Goal: Task Accomplishment & Management: Use online tool/utility

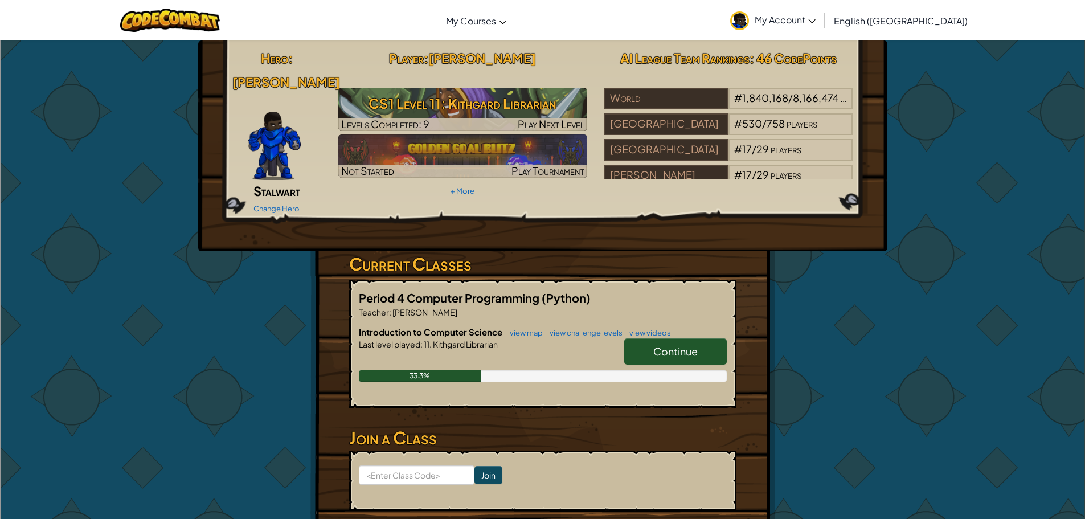
click at [655, 345] on span "Continue" at bounding box center [675, 351] width 44 height 13
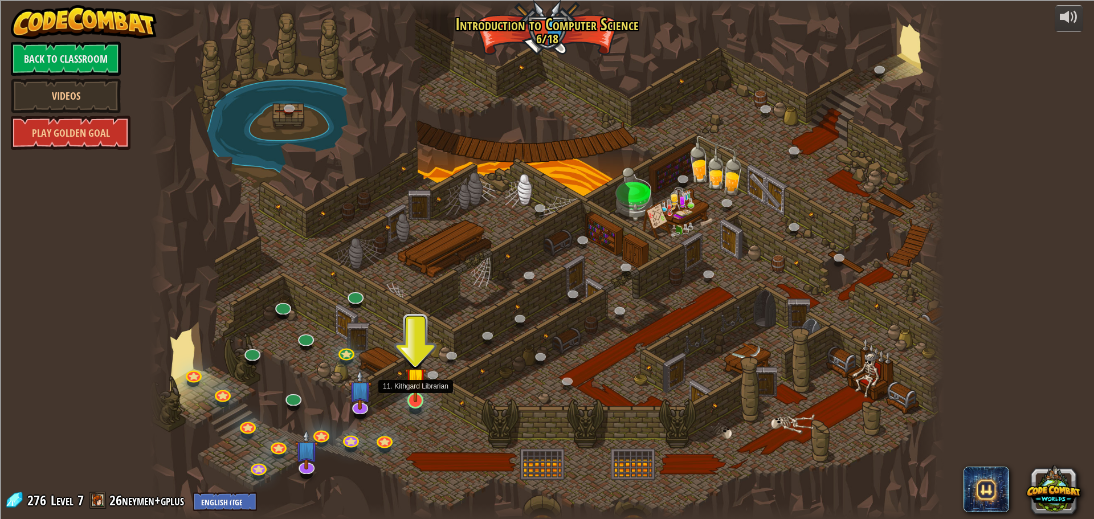
click at [407, 391] on img at bounding box center [415, 378] width 21 height 48
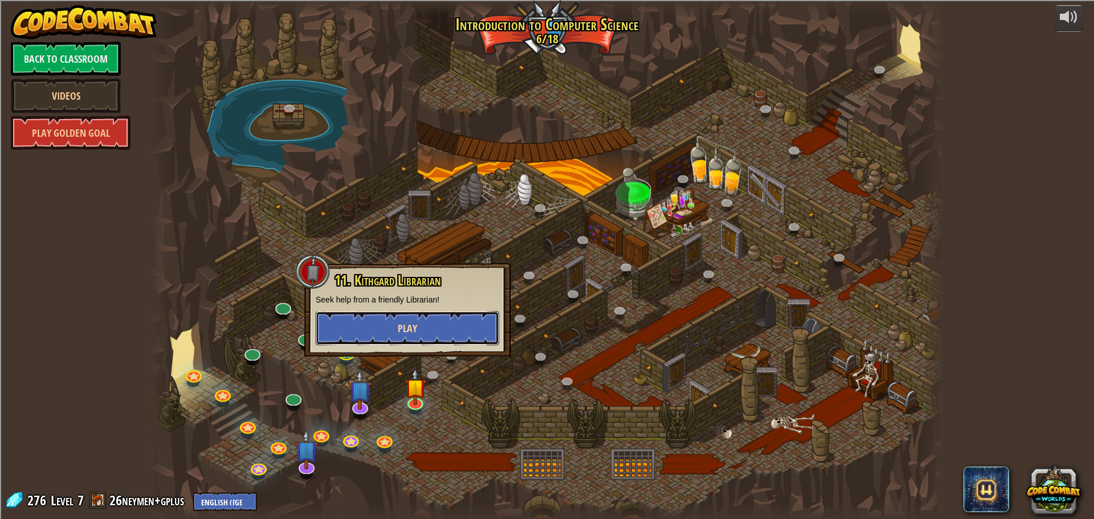
click at [427, 330] on button "Play" at bounding box center [407, 328] width 183 height 34
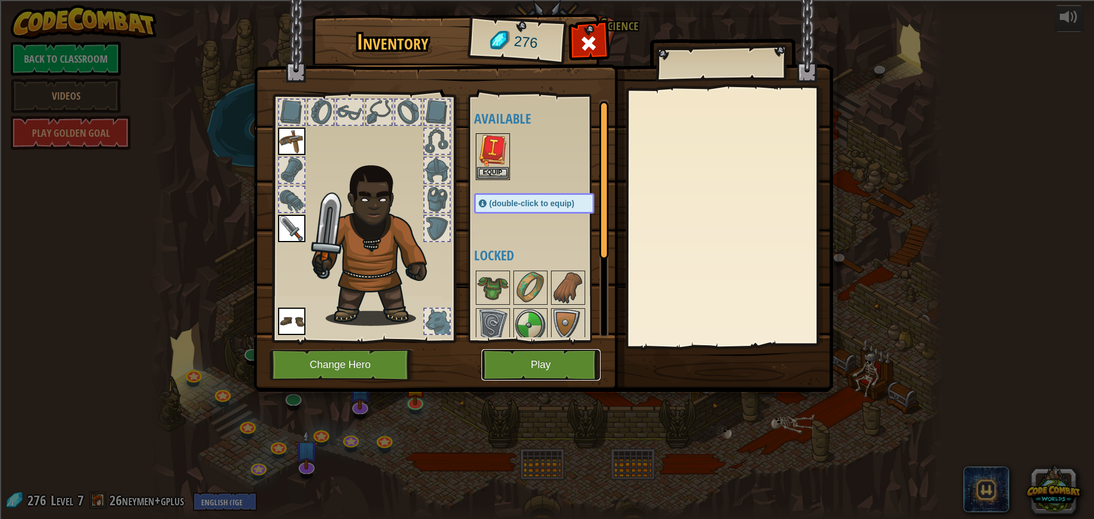
click at [525, 363] on button "Play" at bounding box center [540, 364] width 119 height 31
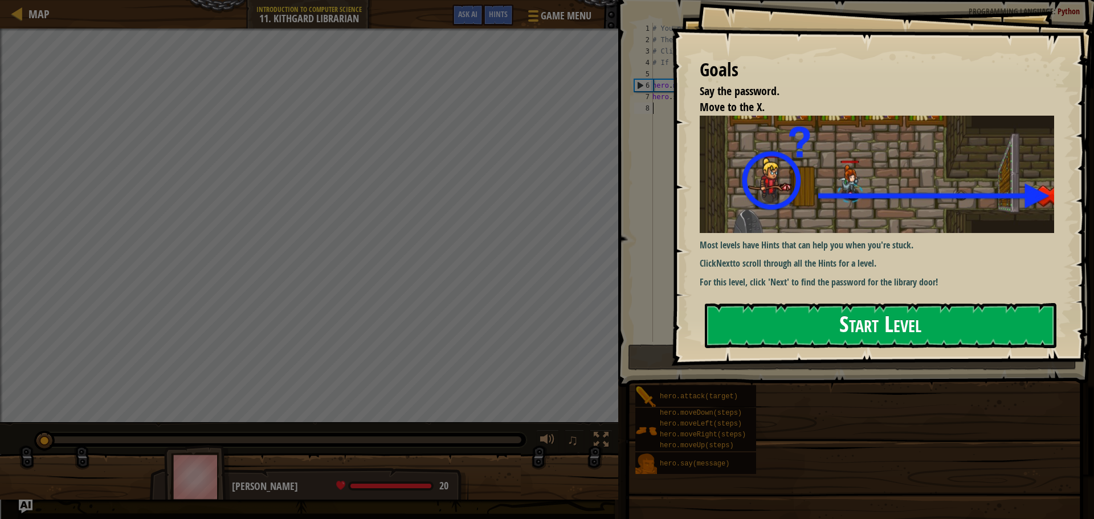
click at [808, 313] on button "Start Level" at bounding box center [880, 325] width 351 height 45
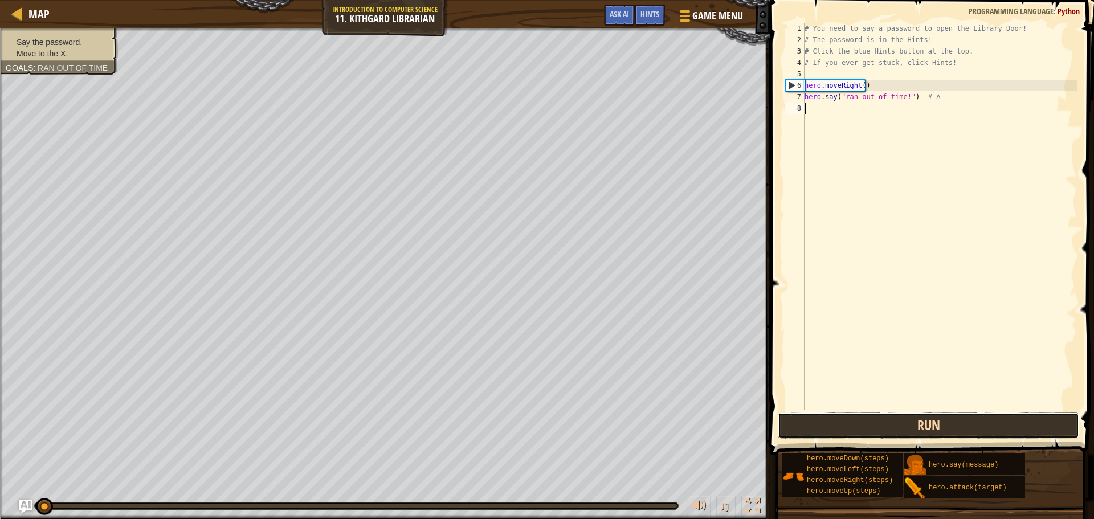
click at [930, 431] on button "Run" at bounding box center [928, 425] width 301 height 26
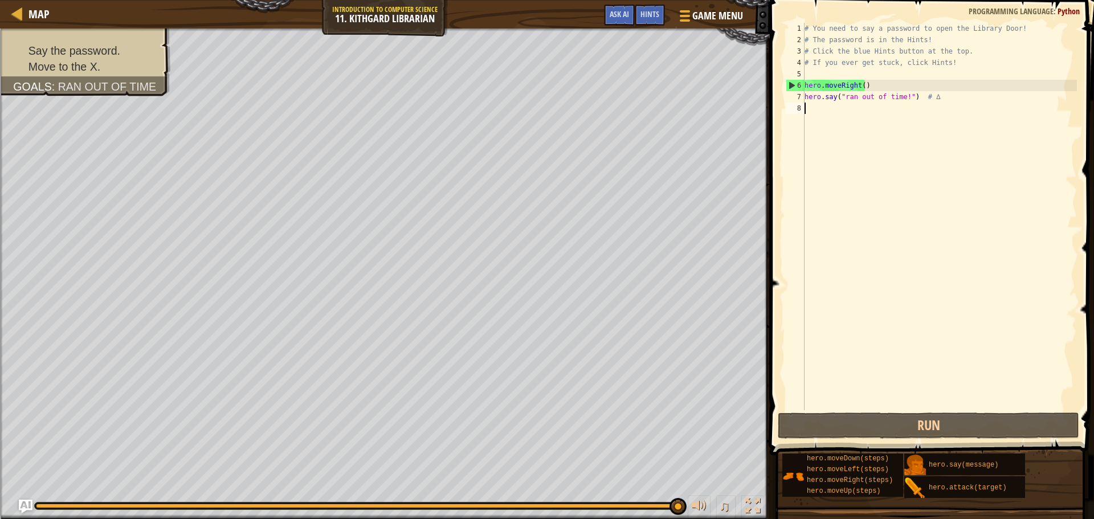
click at [902, 112] on div "# You need to say a password to open the Library Door! # The password is in the…" at bounding box center [939, 228] width 275 height 410
click at [862, 107] on div "# You need to say a password to open the Library Door! # The password is in the…" at bounding box center [939, 228] width 275 height 410
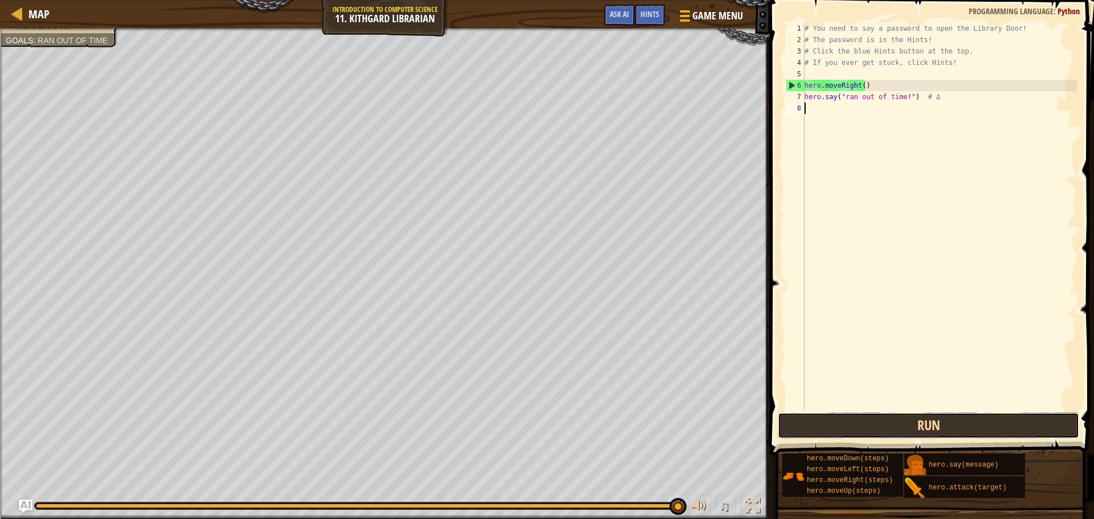
click at [862, 437] on button "Run" at bounding box center [928, 425] width 301 height 26
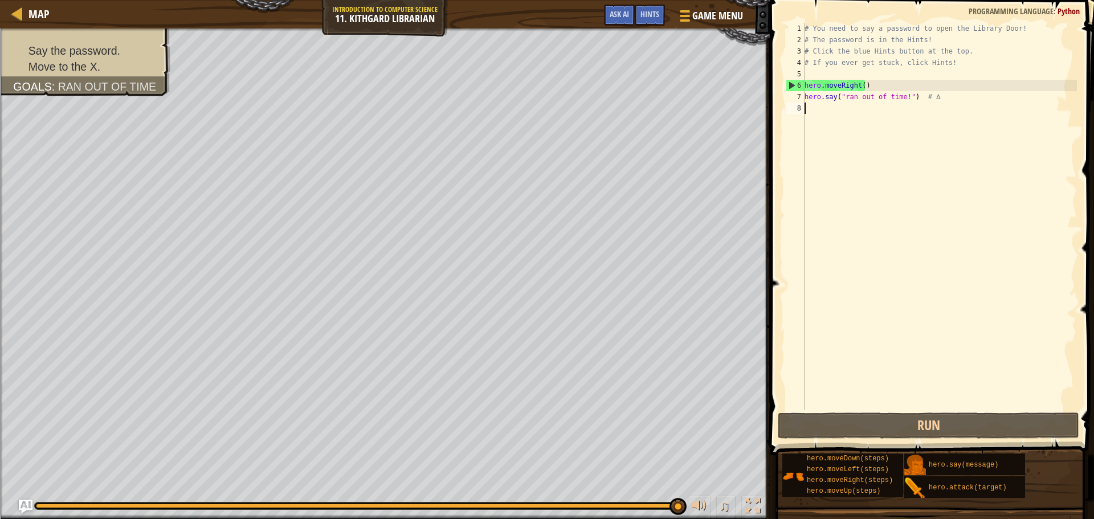
click at [839, 111] on div "# You need to say a password to open the Library Door! # The password is in the…" at bounding box center [939, 228] width 275 height 410
click at [923, 92] on div "# You need to say a password to open the Library Door! # The password is in the…" at bounding box center [939, 228] width 275 height 410
type textarea "hero.say("ran out of time!") # ∆"
click at [934, 101] on div "# You need to say a password to open the Library Door! # The password is in the…" at bounding box center [939, 228] width 275 height 410
click at [825, 117] on div "# You need to say a password to open the Library Door! # The password is in the…" at bounding box center [939, 228] width 275 height 410
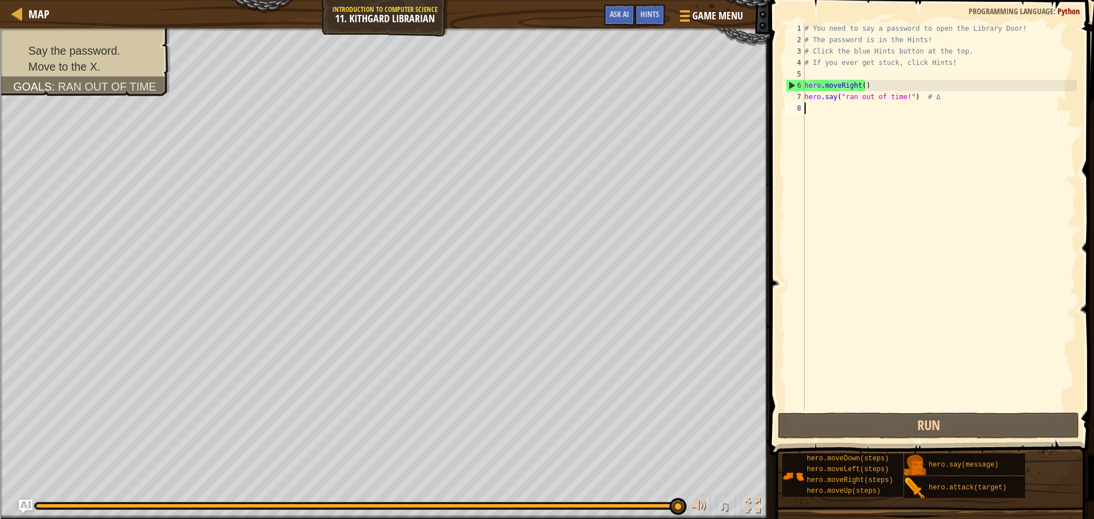
scroll to position [5, 0]
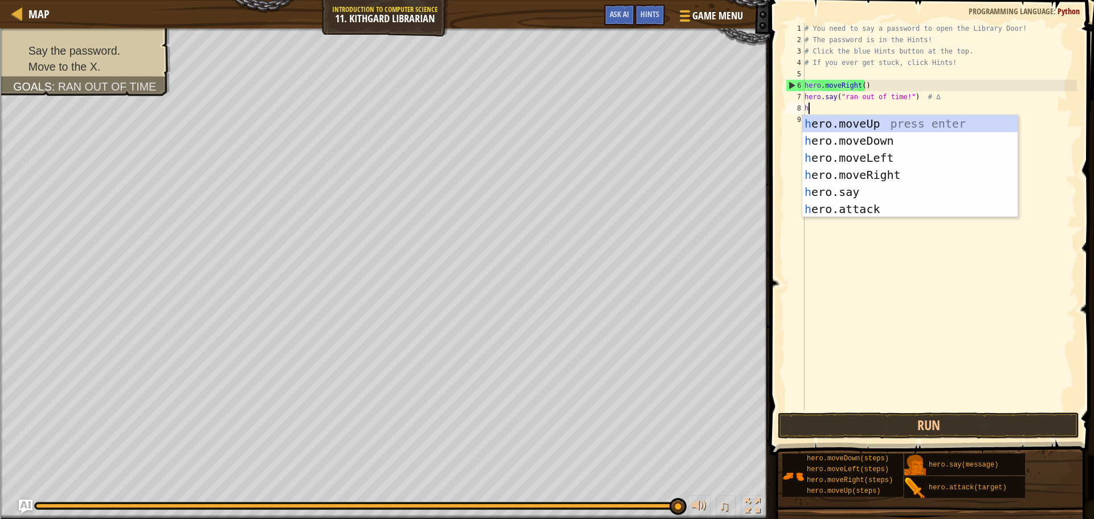
type textarea "her"
click at [859, 172] on div "her o.moveUp press enter her o.moveDown press enter her o.moveLeft press enter …" at bounding box center [909, 183] width 215 height 137
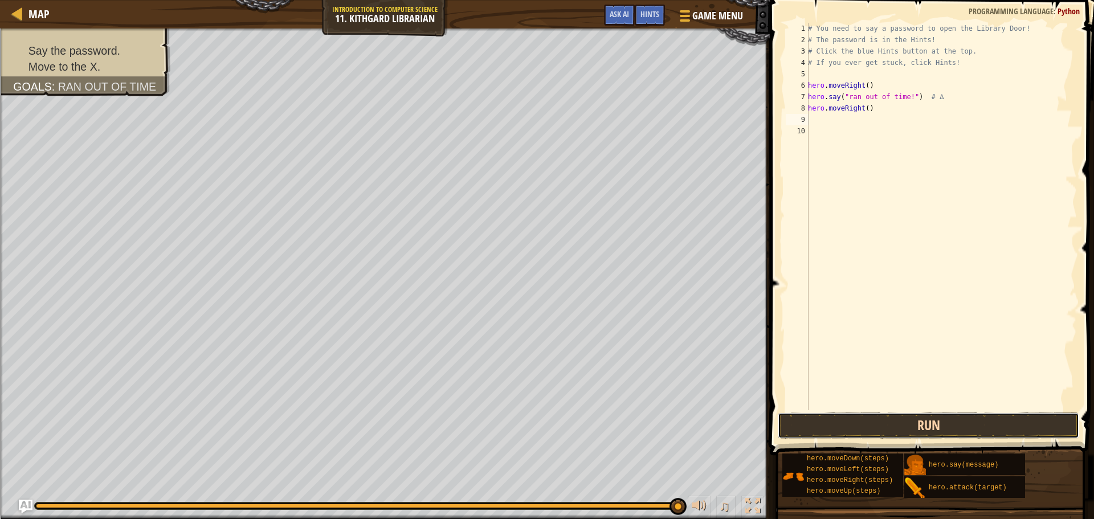
click at [882, 434] on button "Run" at bounding box center [928, 425] width 301 height 26
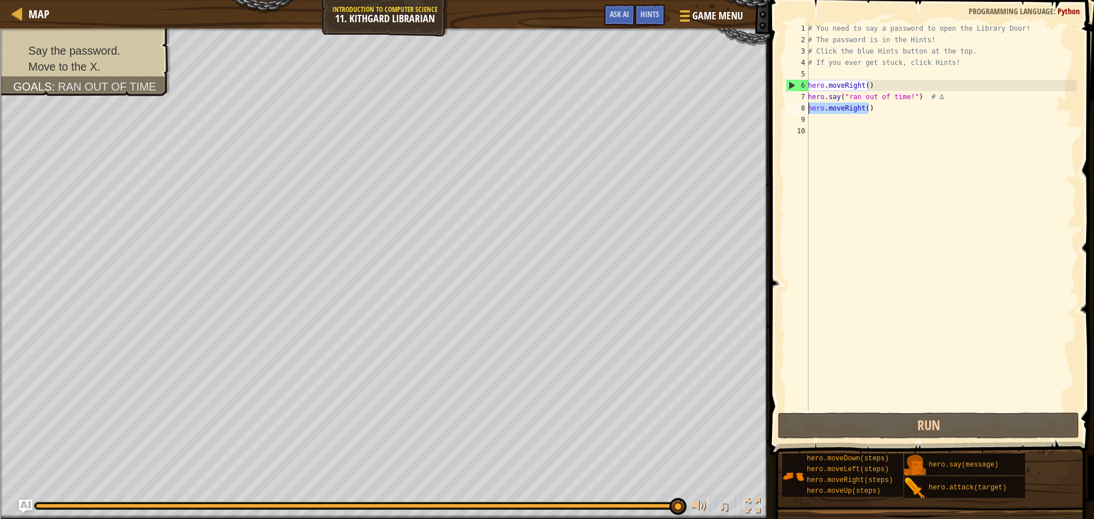
click at [734, 104] on div "Map Introduction to Computer Science 11. Kithgard Librarian Game Menu Done Hint…" at bounding box center [547, 259] width 1094 height 519
type textarea "hero.moveRight()"
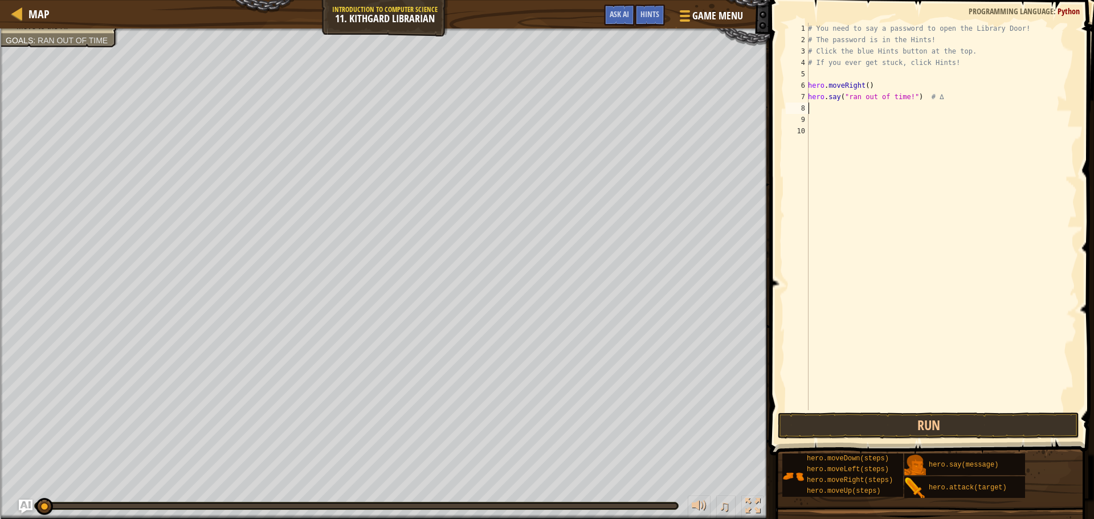
drag, startPoint x: 667, startPoint y: 507, endPoint x: 0, endPoint y: -69, distance: 881.3
click at [0, 0] on html "Map Introduction to Computer Science 11. Kithgard Librarian Game Menu Done Hint…" at bounding box center [547, 87] width 1094 height 175
click at [648, 23] on div "Hints" at bounding box center [650, 15] width 30 height 21
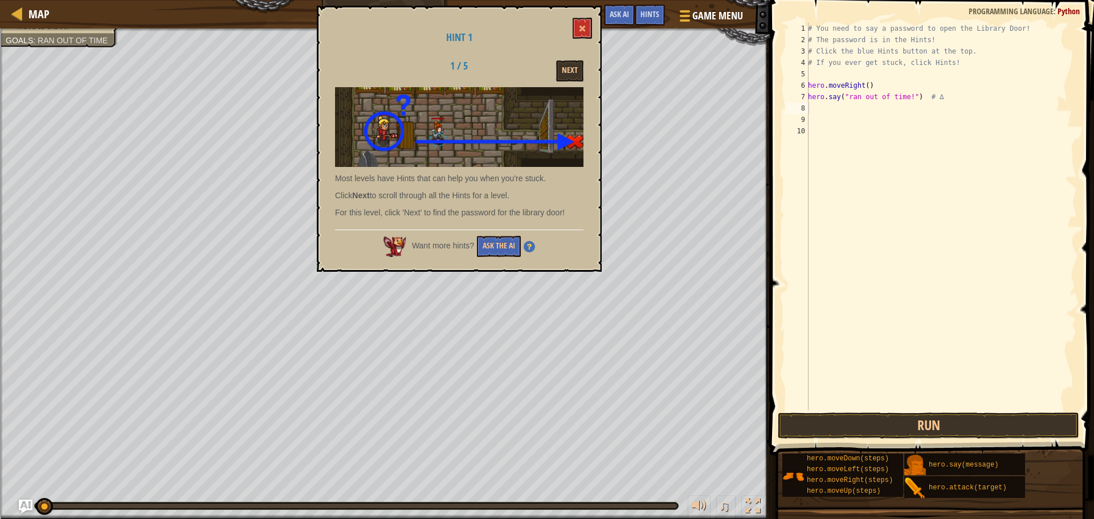
click at [555, 70] on div "Next" at bounding box center [548, 70] width 88 height 21
click at [580, 67] on button "Next" at bounding box center [569, 70] width 27 height 21
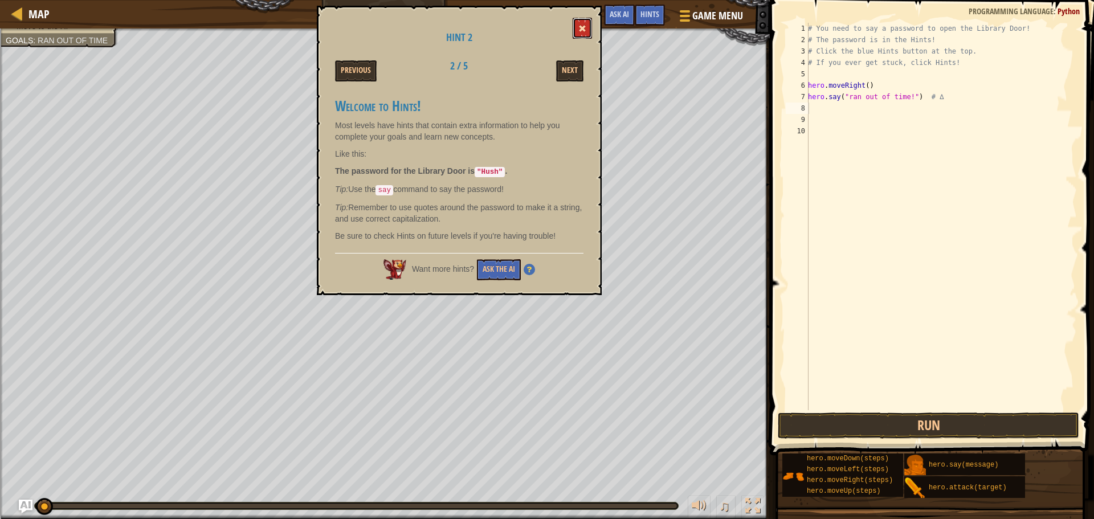
click at [580, 18] on button at bounding box center [582, 28] width 19 height 21
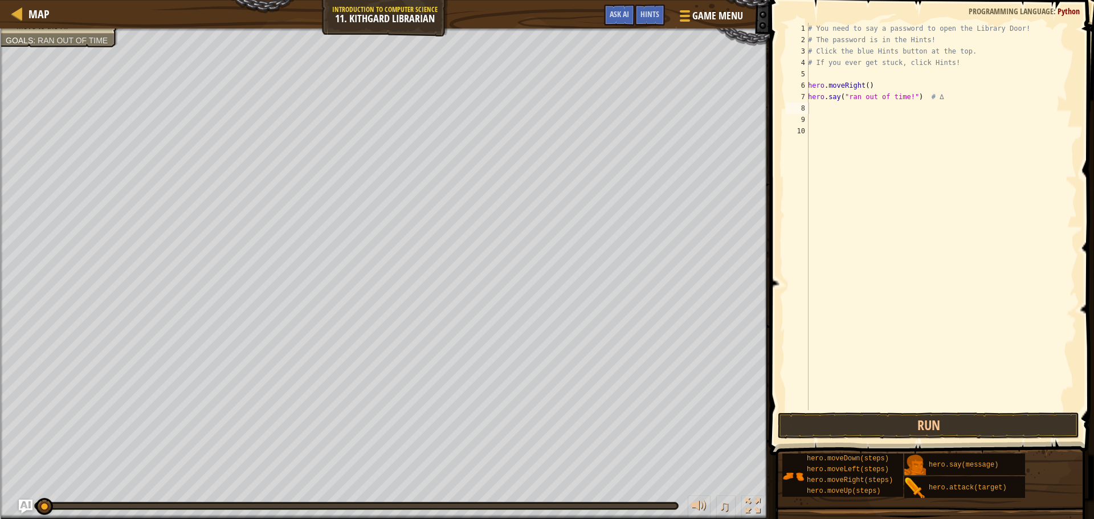
click at [905, 99] on div "# You need to say a password to open the Library Door! # The password is in the…" at bounding box center [941, 228] width 271 height 410
type textarea "hero.say("hush") # ∆"
click at [830, 108] on div "# You need to say a password to open the Library Door! # The password is in the…" at bounding box center [941, 228] width 271 height 410
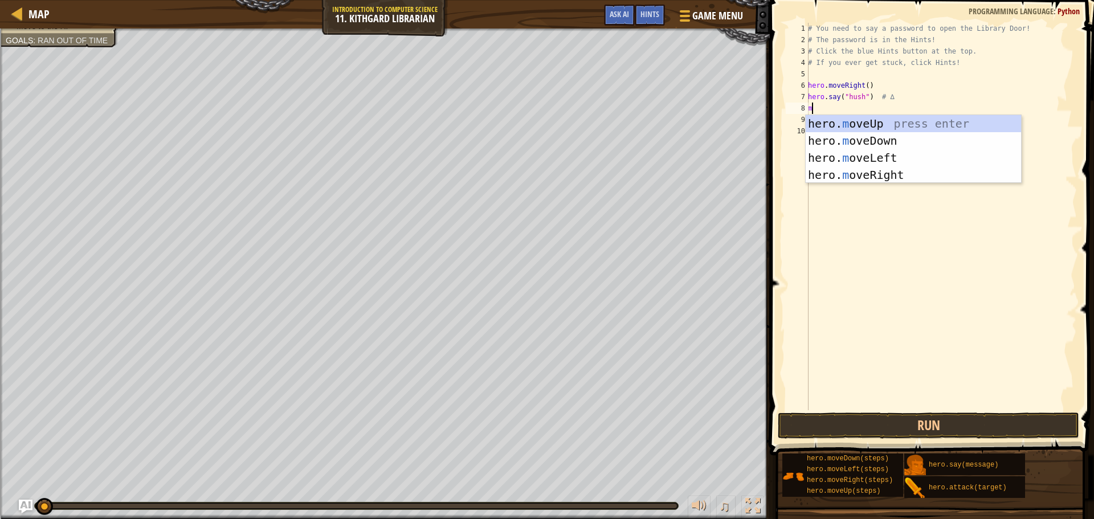
type textarea "mo"
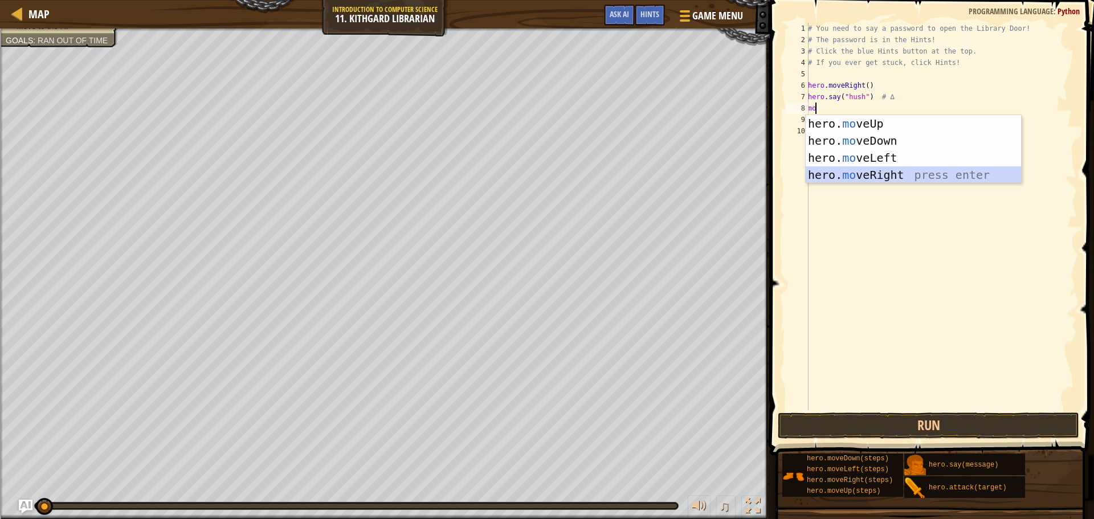
click at [844, 173] on div "hero. mo veUp press enter hero. mo veDown press enter hero. mo veLeft press ent…" at bounding box center [913, 166] width 215 height 103
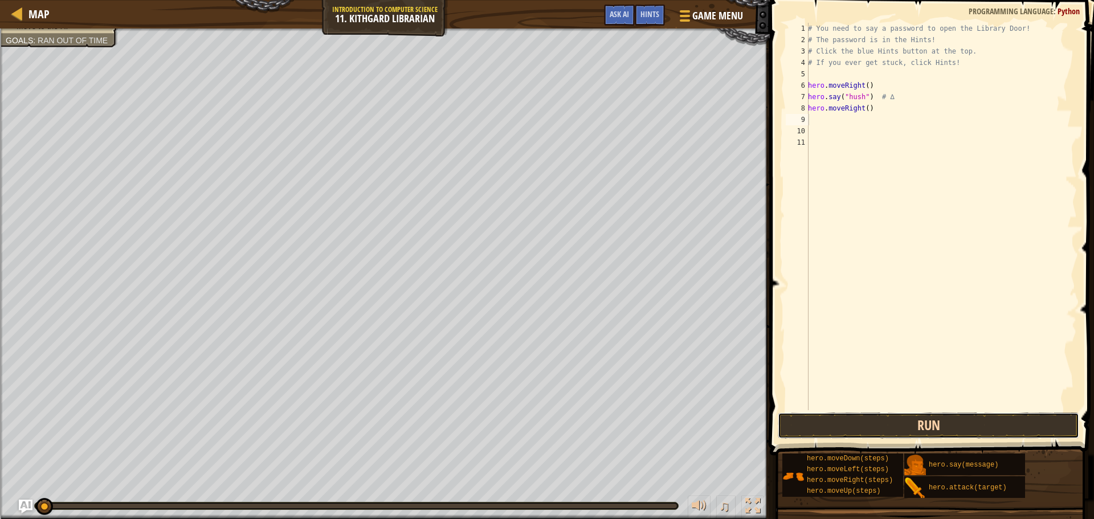
click at [863, 426] on button "Run" at bounding box center [928, 425] width 301 height 26
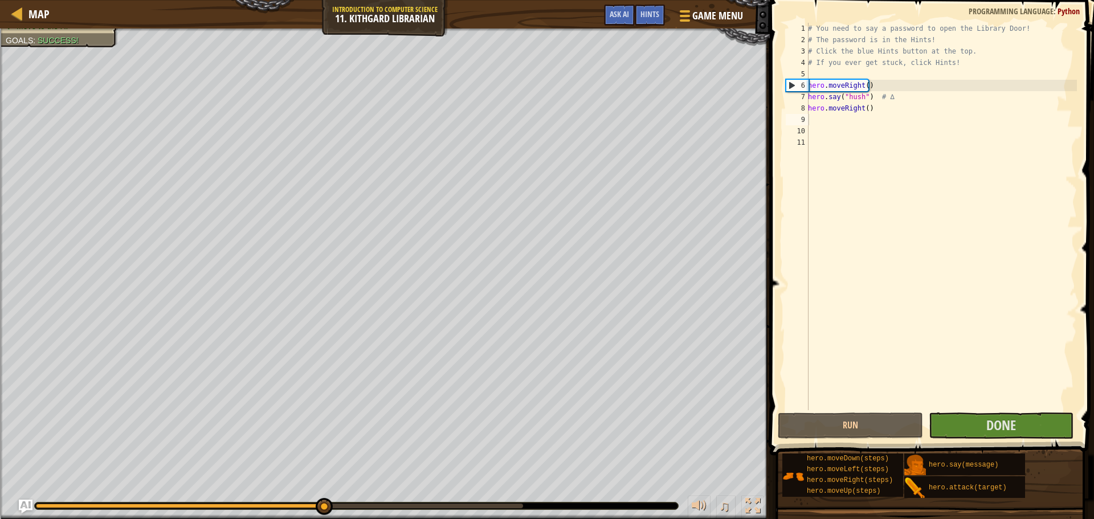
click at [1011, 412] on span at bounding box center [932, 211] width 333 height 489
click at [1010, 436] on button "Done" at bounding box center [1001, 425] width 145 height 26
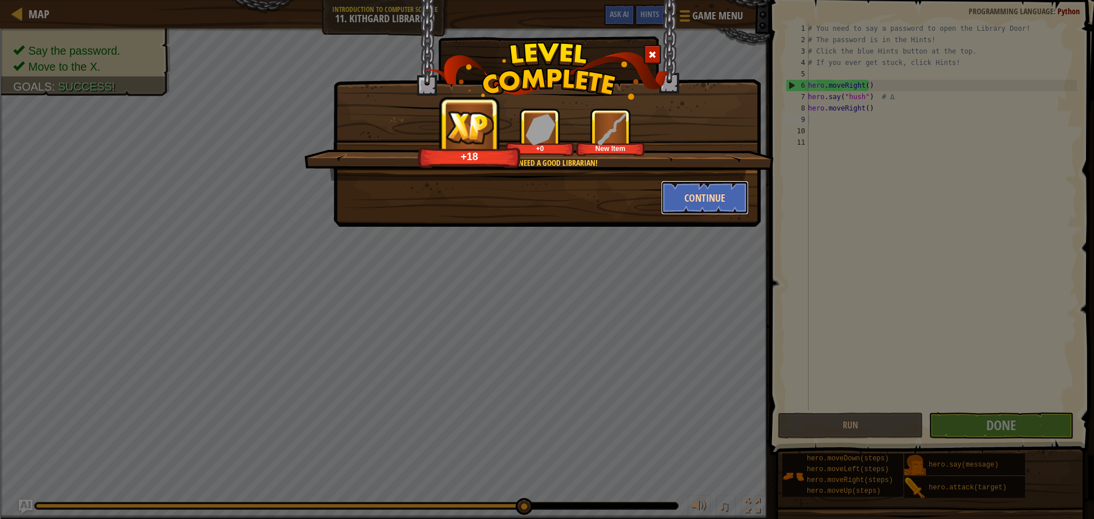
click at [669, 188] on button "Continue" at bounding box center [705, 198] width 88 height 34
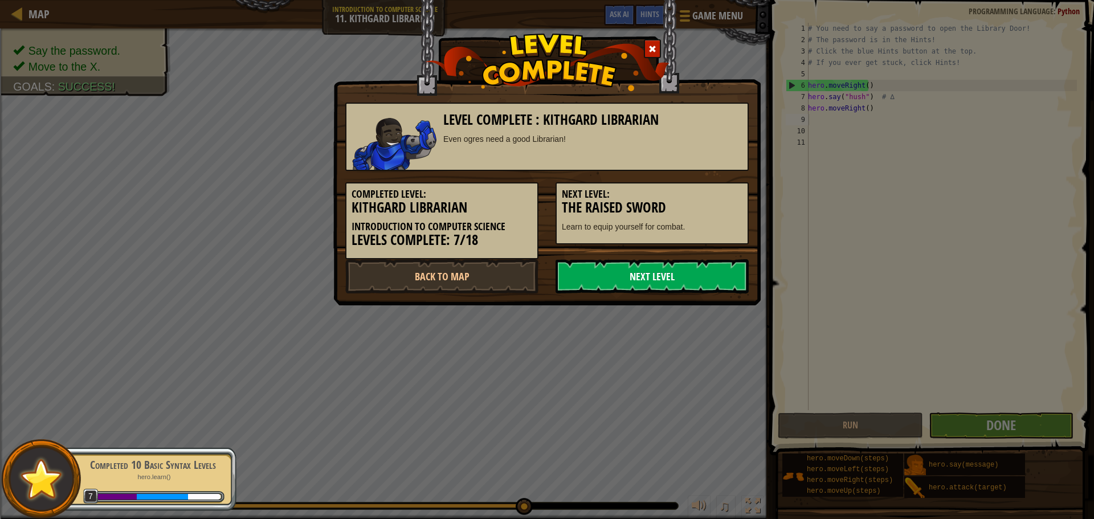
click at [665, 274] on link "Next Level" at bounding box center [651, 276] width 193 height 34
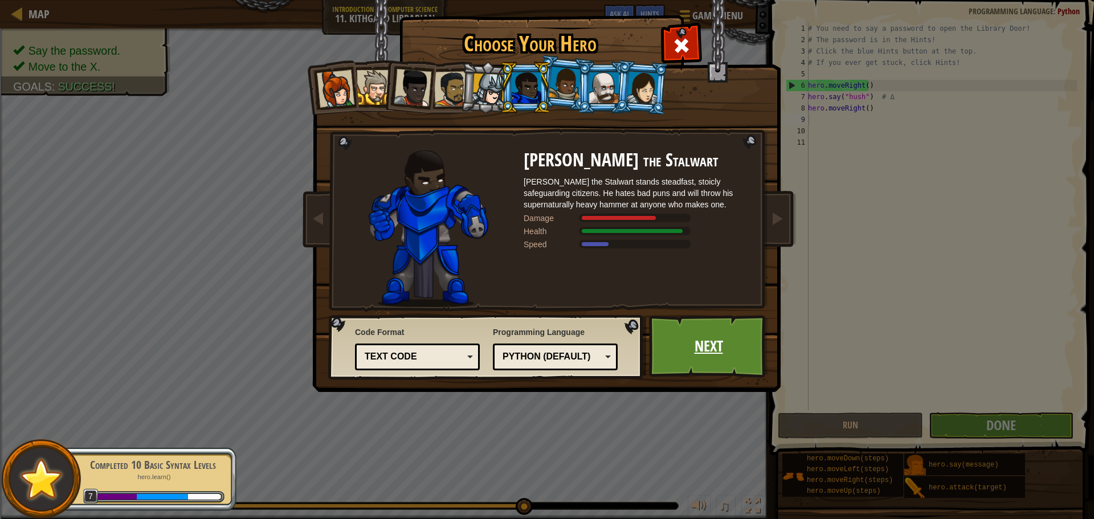
click at [698, 351] on link "Next" at bounding box center [708, 346] width 119 height 63
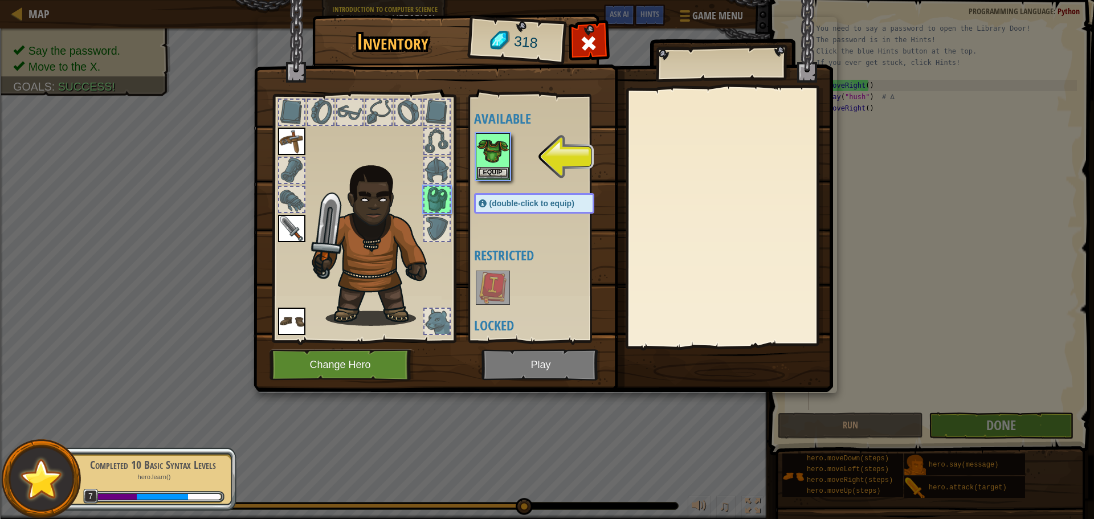
click at [521, 372] on img at bounding box center [543, 185] width 579 height 414
click at [490, 169] on button "Equip" at bounding box center [493, 172] width 32 height 12
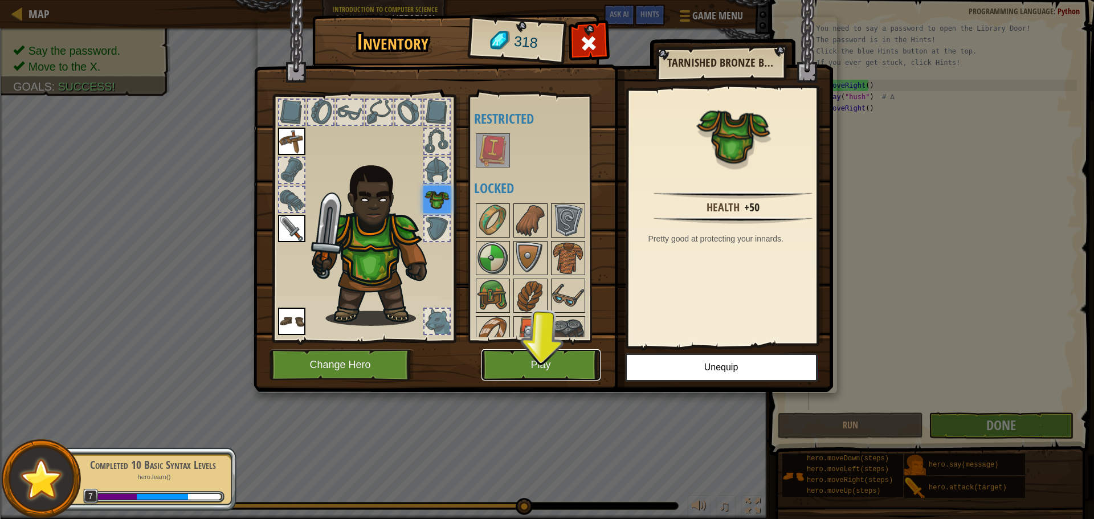
click at [522, 363] on button "Play" at bounding box center [540, 364] width 119 height 31
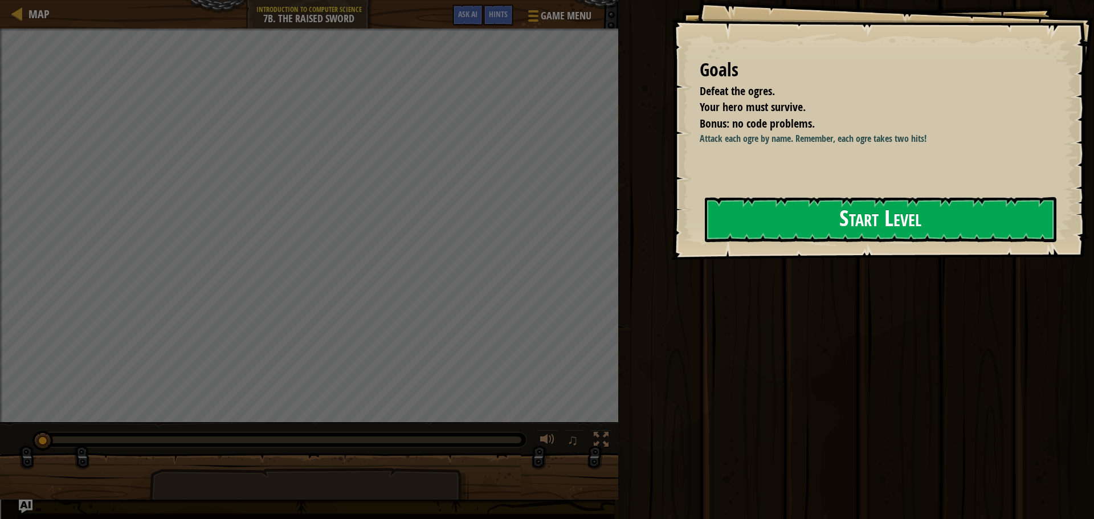
click at [834, 223] on button "Start Level" at bounding box center [880, 219] width 351 height 45
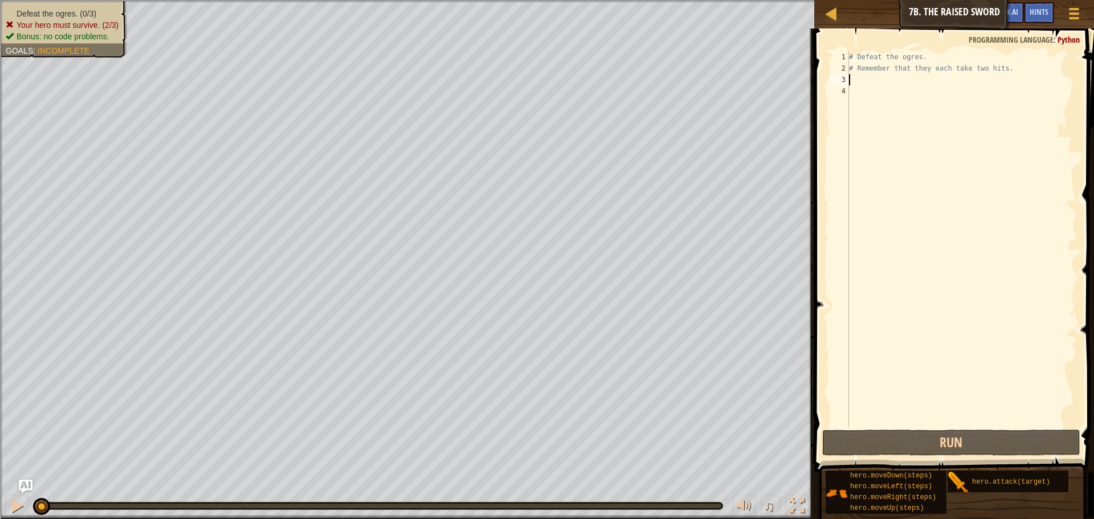
click at [864, 76] on div "# Defeat the ogres. # Remember that they each take two hits." at bounding box center [962, 250] width 230 height 399
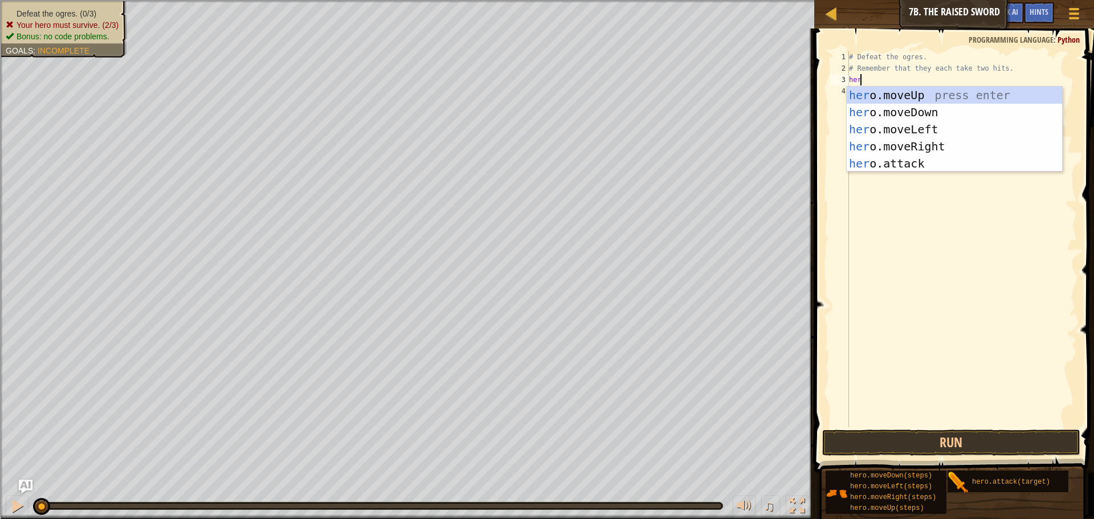
scroll to position [5, 1]
type textarea "hero"
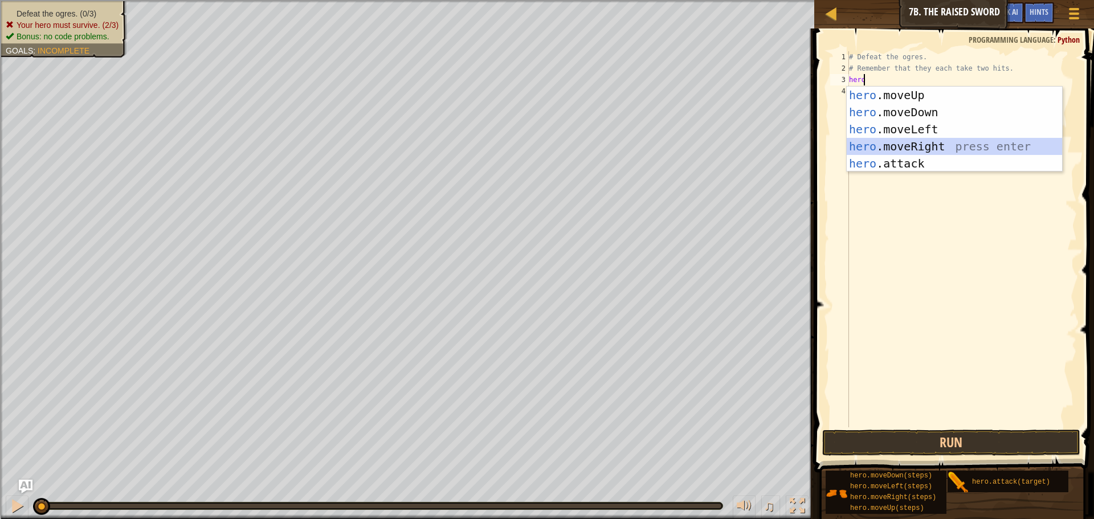
click at [870, 140] on div "hero .moveUp press enter hero .moveDown press enter hero .moveLeft press enter …" at bounding box center [954, 147] width 215 height 120
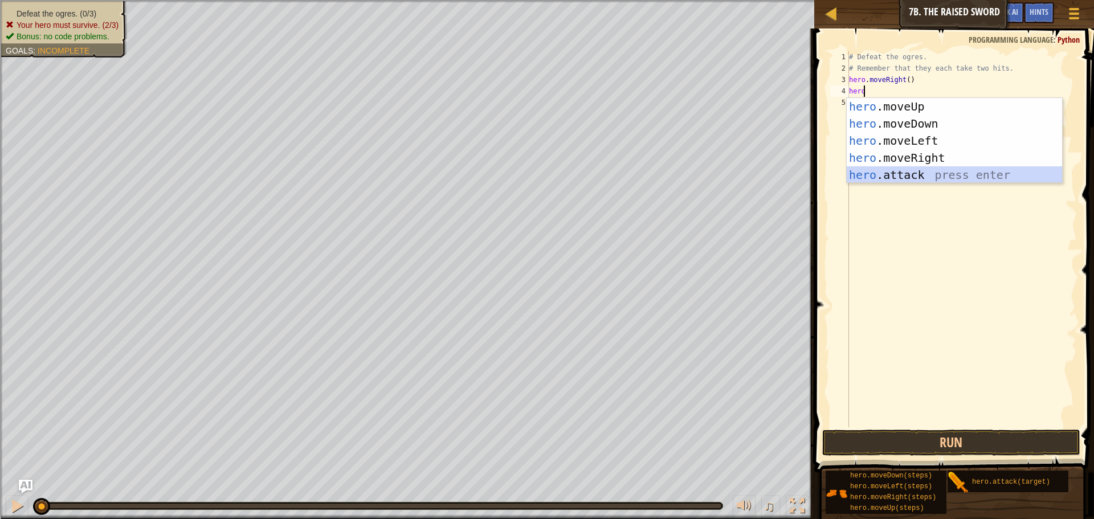
click at [905, 168] on div "hero .moveUp press enter hero .moveDown press enter hero .moveLeft press enter …" at bounding box center [954, 158] width 215 height 120
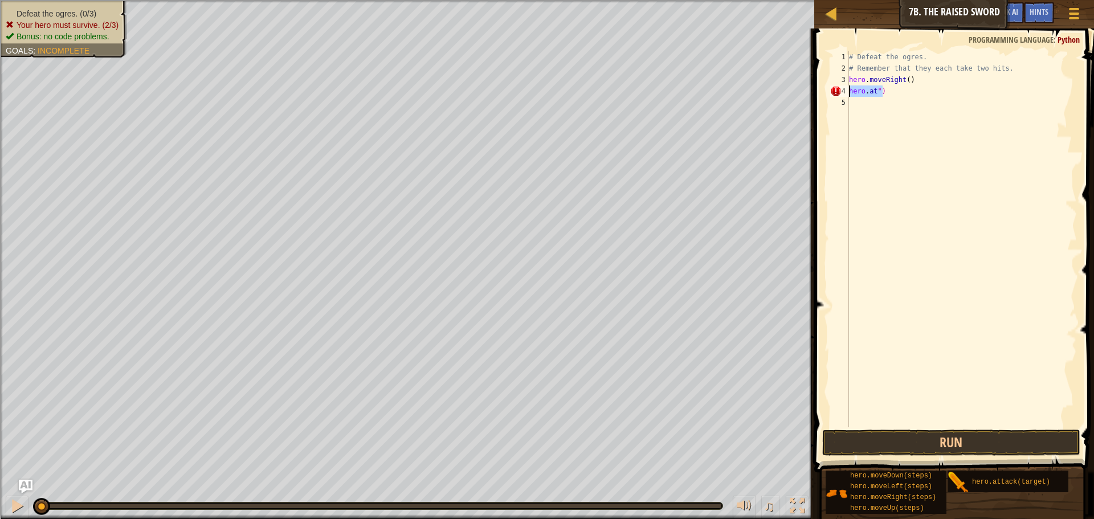
click at [774, 97] on div "Map Introduction to Computer Science 7b. The Raised Sword Game Menu Done Hints …" at bounding box center [547, 259] width 1094 height 519
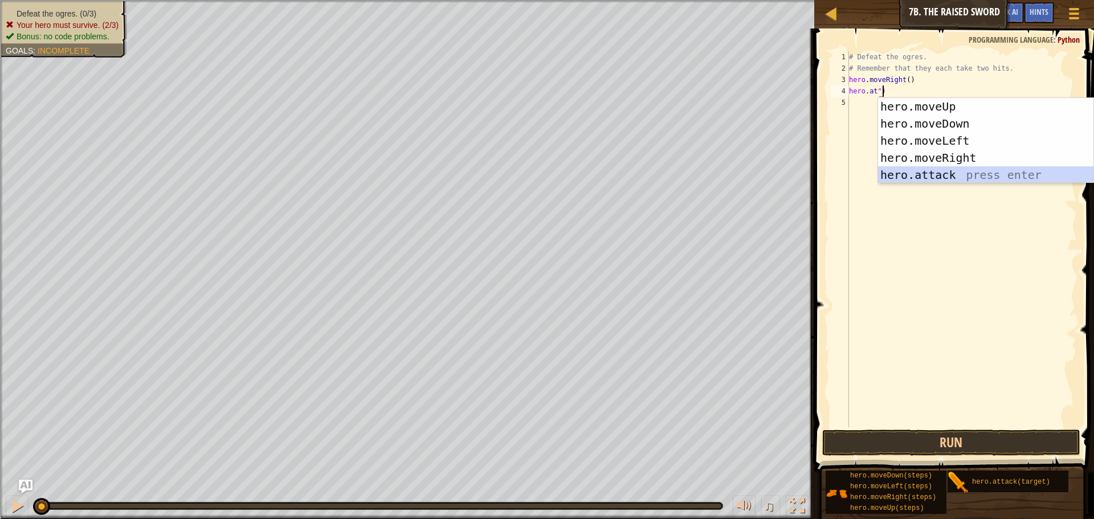
click at [925, 170] on div "hero.moveUp press enter hero.moveDown press enter hero.moveLeft press enter her…" at bounding box center [985, 158] width 215 height 120
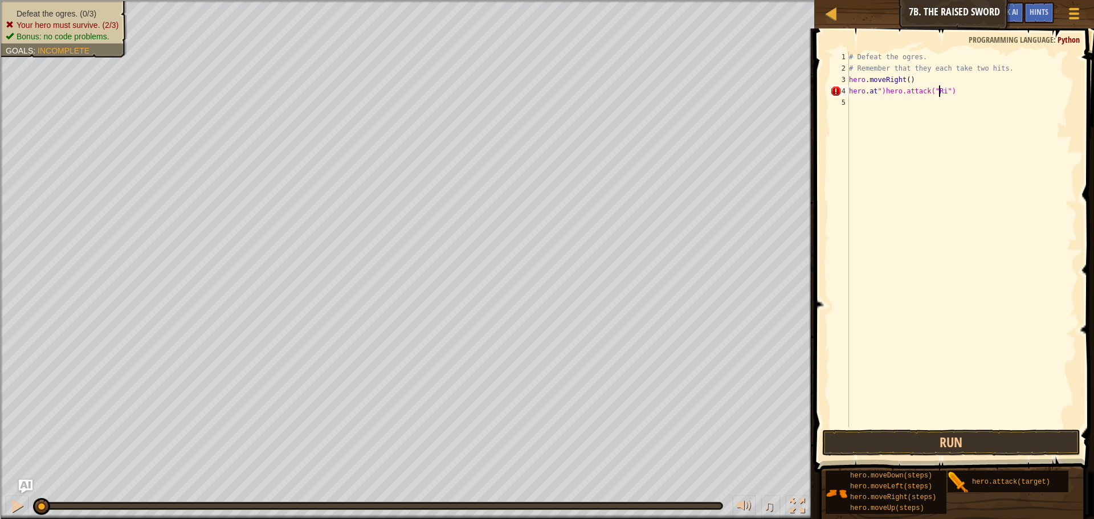
type textarea "[DOMAIN_NAME]")[DOMAIN_NAME]("Rig")"
click at [988, 104] on div "# Defeat the ogres. # Remember that they each take two hits. hero . moveRight (…" at bounding box center [962, 250] width 230 height 399
click at [898, 442] on button "Run" at bounding box center [951, 443] width 258 height 26
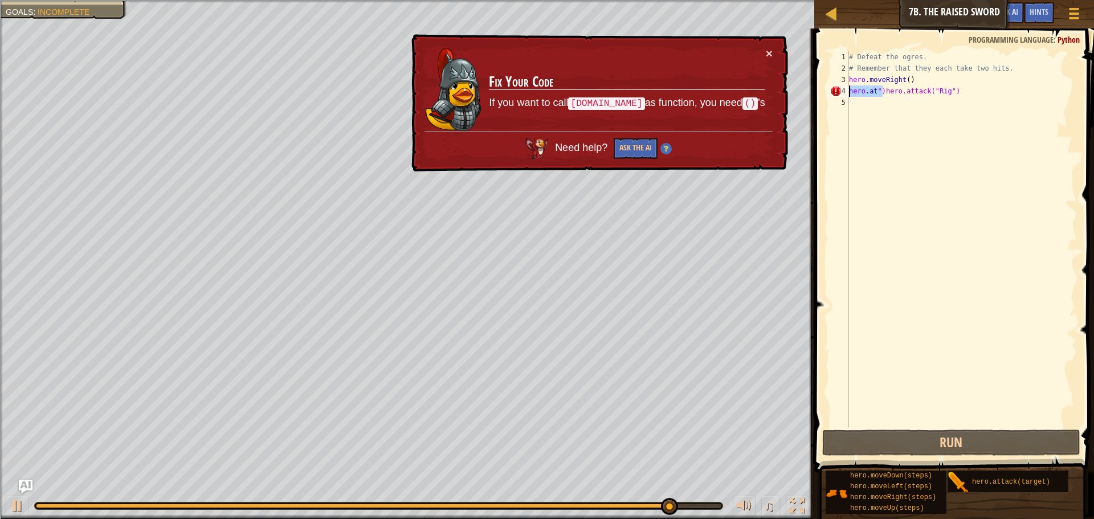
drag, startPoint x: 884, startPoint y: 92, endPoint x: 817, endPoint y: 92, distance: 66.7
click at [817, 92] on div "1 2 3 4 5 # Defeat the ogres. # Remember that they each take two hits. hero . m…" at bounding box center [952, 272] width 283 height 477
type textarea "hero.attack("Rig")"
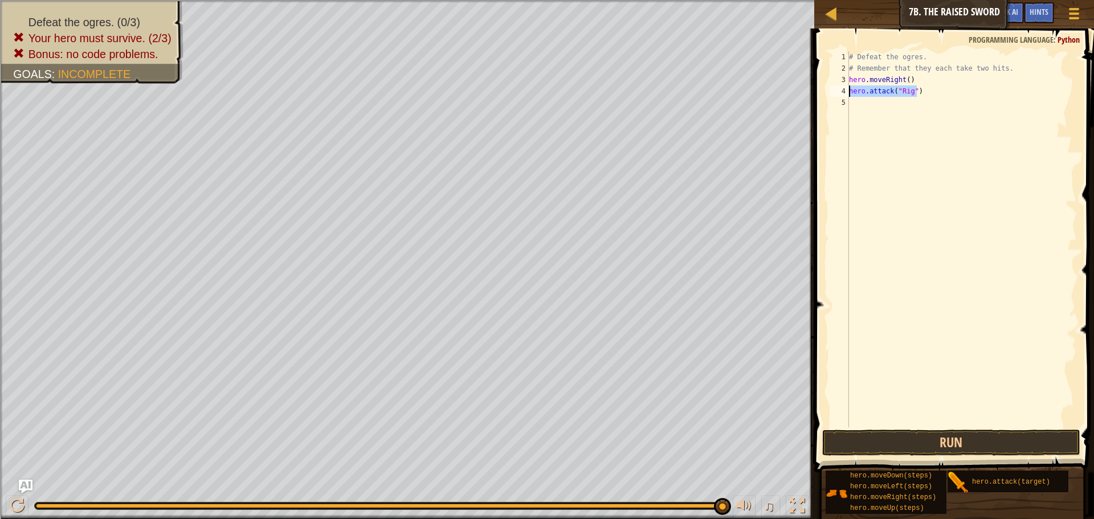
drag, startPoint x: 919, startPoint y: 85, endPoint x: 809, endPoint y: 94, distance: 110.3
click at [811, 94] on div "Hints Videos hero.attack("Rig") 1 2 3 4 5 # Defeat the ogres. # Remember that t…" at bounding box center [952, 273] width 283 height 490
click at [847, 101] on div "5" at bounding box center [839, 102] width 19 height 11
paste textarea "hero.attack("Rig")"
type textarea "hero.attack("Rig")"
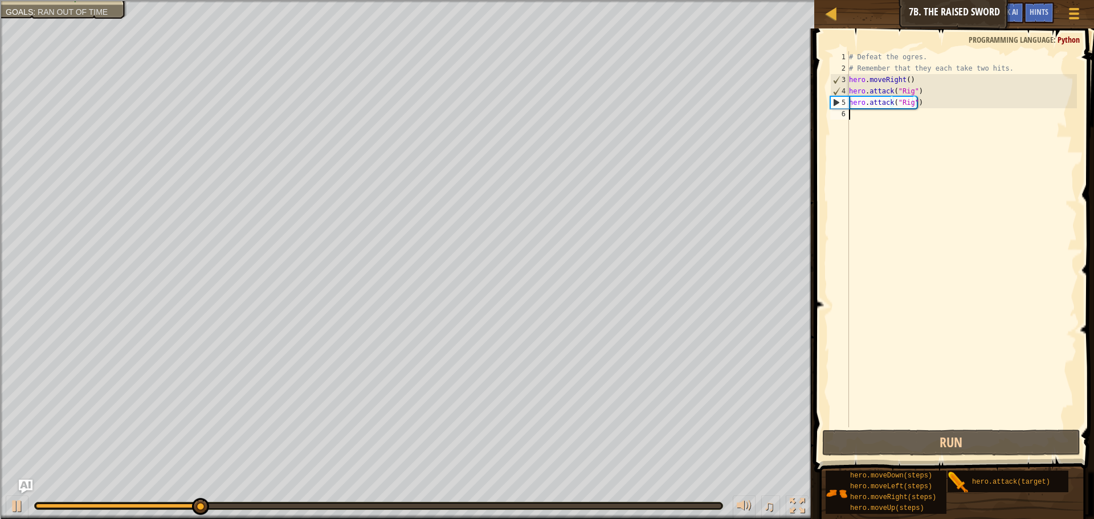
click at [861, 110] on div "# Defeat the ogres. # Remember that they each take two hits. hero . moveRight (…" at bounding box center [962, 250] width 230 height 399
drag, startPoint x: 475, startPoint y: 509, endPoint x: 798, endPoint y: 546, distance: 325.1
click at [798, 175] on html "Map Introduction to Computer Science 7b. The Raised Sword Game Menu Done Hints …" at bounding box center [547, 87] width 1094 height 175
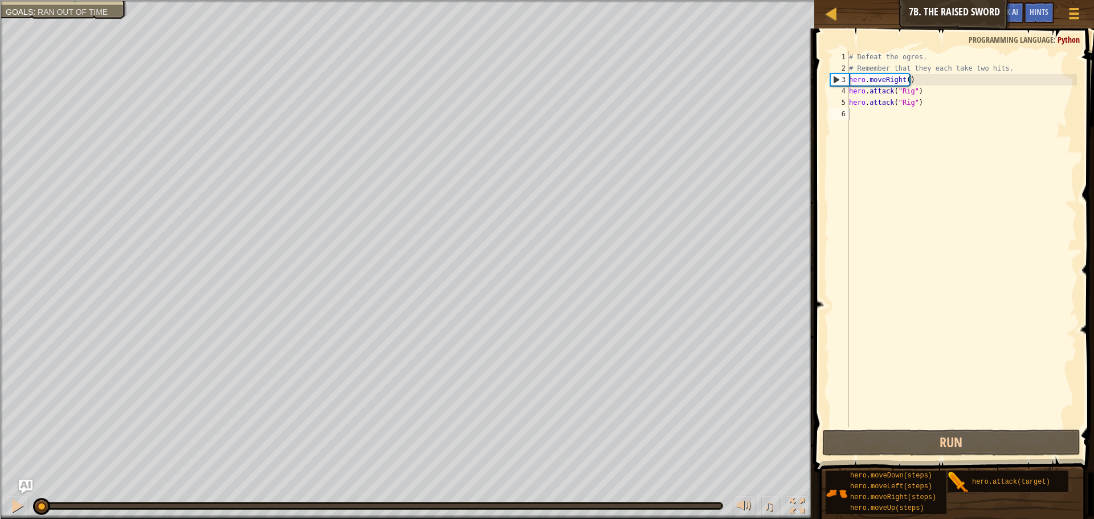
drag, startPoint x: 587, startPoint y: 502, endPoint x: 0, endPoint y: 393, distance: 597.4
click at [0, 393] on div "Defeat the ogres. (1/3) Your hero must survive. (3/3) Bonus: no code problems. …" at bounding box center [547, 259] width 1094 height 519
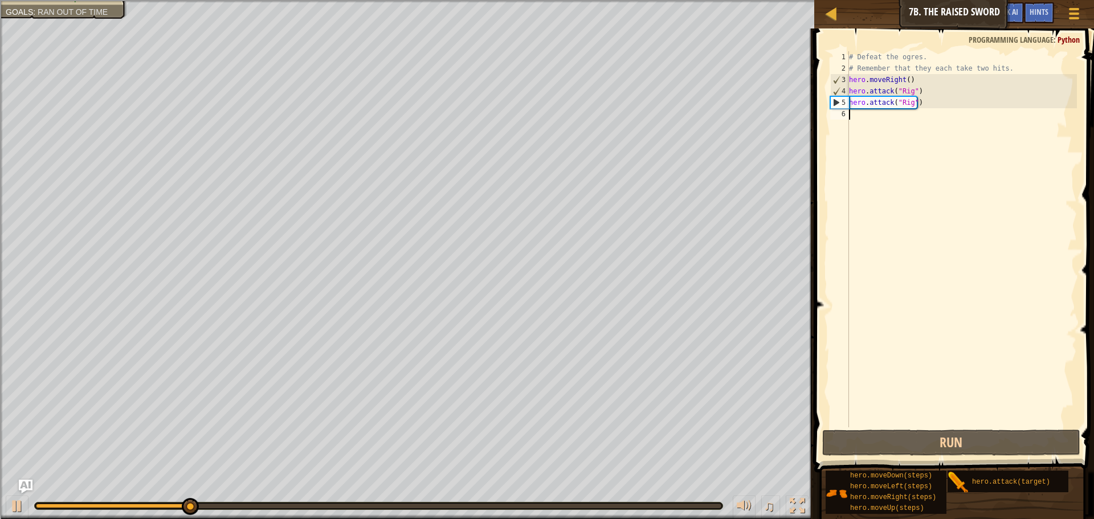
click at [869, 118] on div "# Defeat the ogres. # Remember that they each take two hits. hero . moveRight (…" at bounding box center [962, 250] width 230 height 399
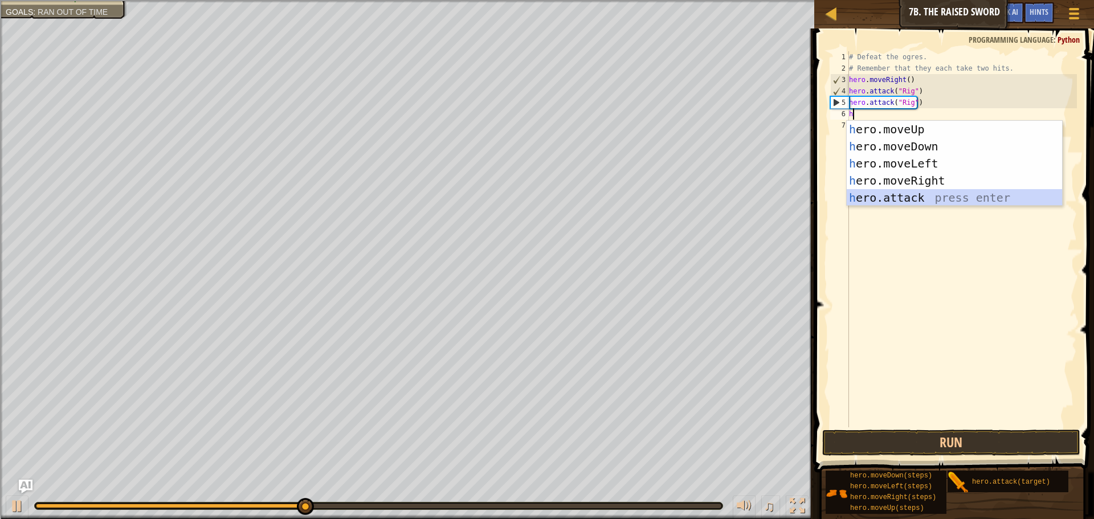
click at [860, 192] on div "h ero.moveUp press enter h ero.moveDown press enter h ero.moveLeft press enter …" at bounding box center [954, 181] width 215 height 120
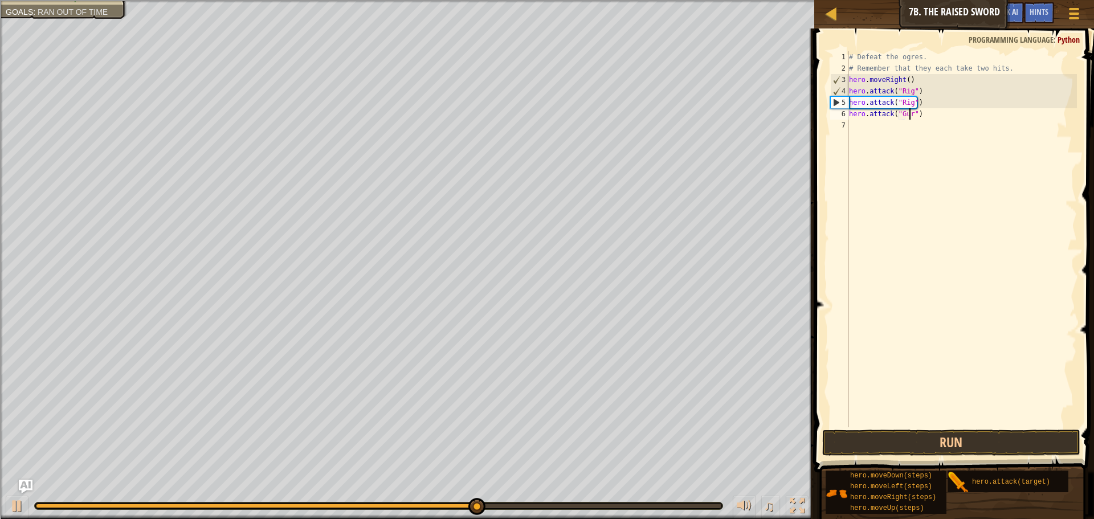
scroll to position [5, 5]
type textarea "hero.attack("Gurt")"
click at [929, 111] on div "# Defeat the ogres. # Remember that they each take two hits. hero . moveRight (…" at bounding box center [962, 250] width 230 height 399
drag, startPoint x: 929, startPoint y: 111, endPoint x: 821, endPoint y: 109, distance: 107.7
click at [821, 109] on div "hero.attack("Gurt") 1 2 3 4 5 6 7 # Defeat the ogres. # Remember that they each…" at bounding box center [952, 272] width 283 height 477
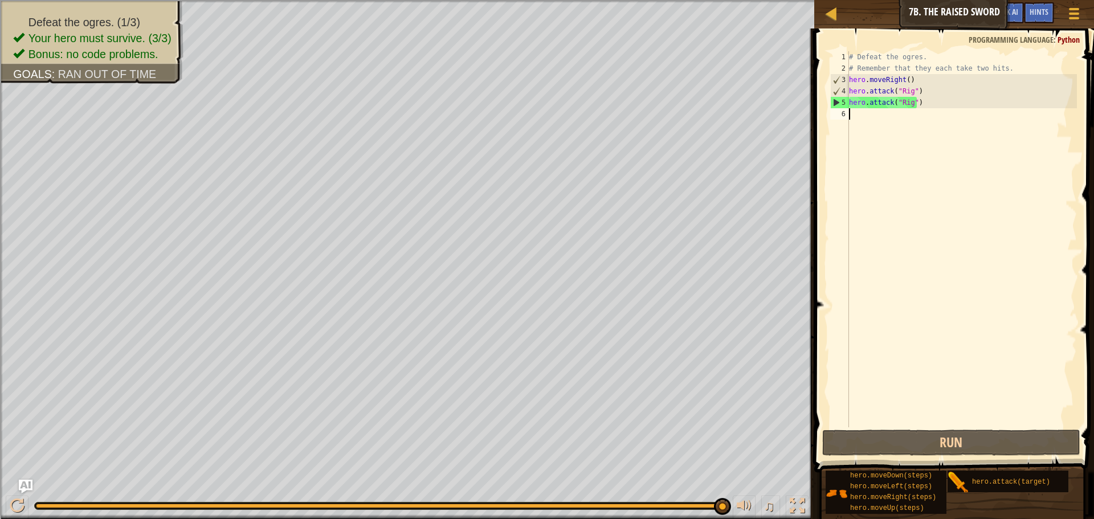
scroll to position [5, 0]
click at [861, 111] on div "# Defeat the ogres. # Remember that they each take two hits. hero . moveRight (…" at bounding box center [962, 250] width 230 height 399
paste textarea "hero.attack("Gurt")"
type textarea "hero.attack("Gurt")"
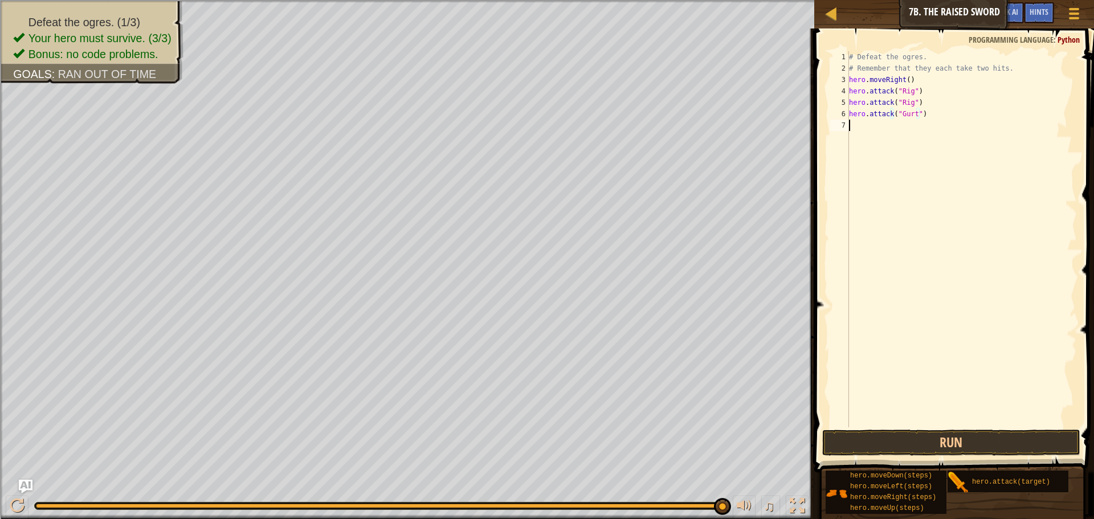
click at [857, 130] on div "# Defeat the ogres. # Remember that they each take two hits. hero . moveRight (…" at bounding box center [962, 250] width 230 height 399
paste textarea "hero.attack("Gurt")"
type textarea "hero.attack("Gurt")"
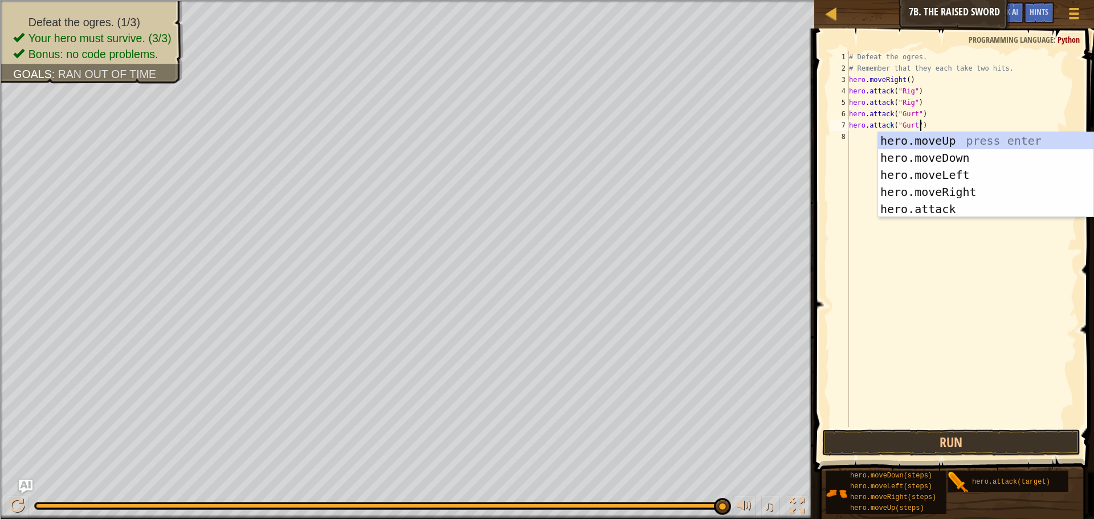
click at [859, 140] on div "# Defeat the ogres. # Remember that they each take two hits. hero . moveRight (…" at bounding box center [962, 250] width 230 height 399
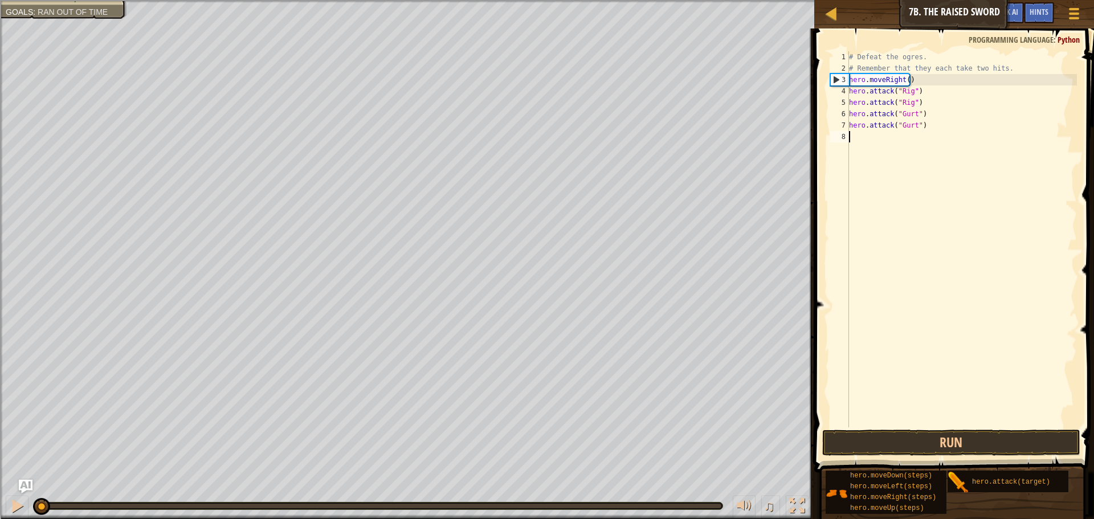
click at [15, 371] on div "Defeat the ogres. (1/3) Your hero must survive. (3/3) Bonus: no code problems. …" at bounding box center [547, 259] width 1094 height 519
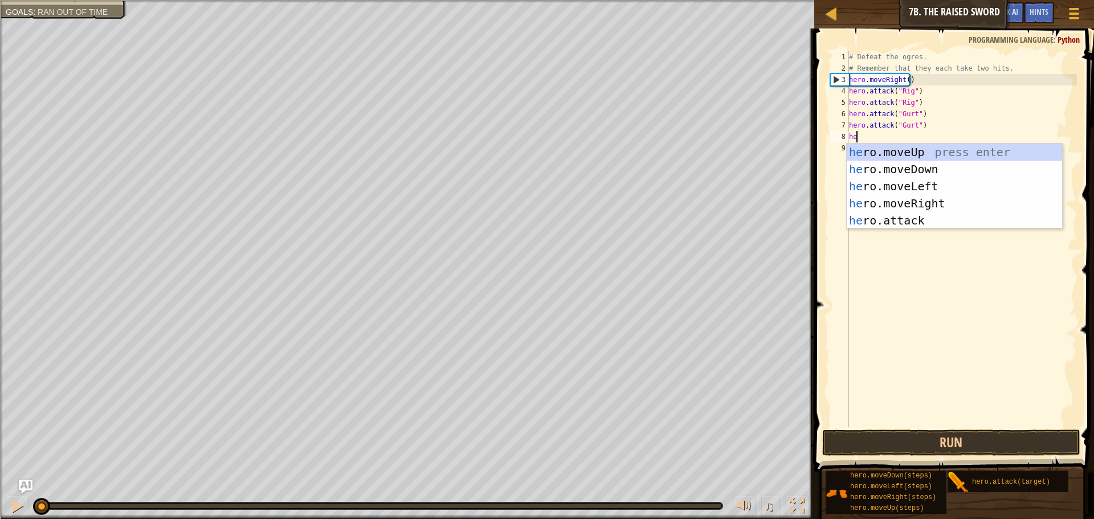
scroll to position [5, 1]
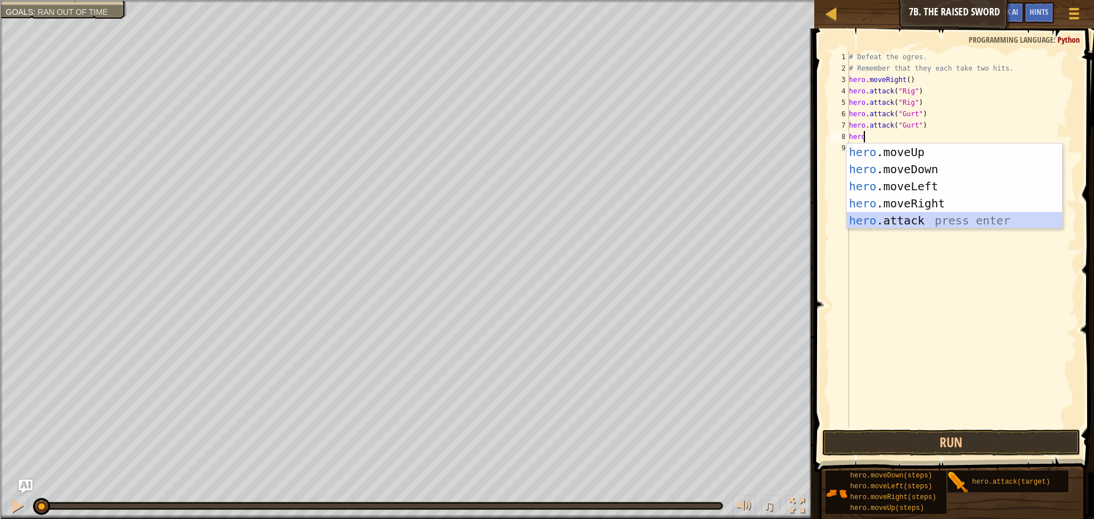
click at [882, 219] on div "hero .moveUp press enter hero .moveDown press enter hero .moveLeft press enter …" at bounding box center [954, 204] width 215 height 120
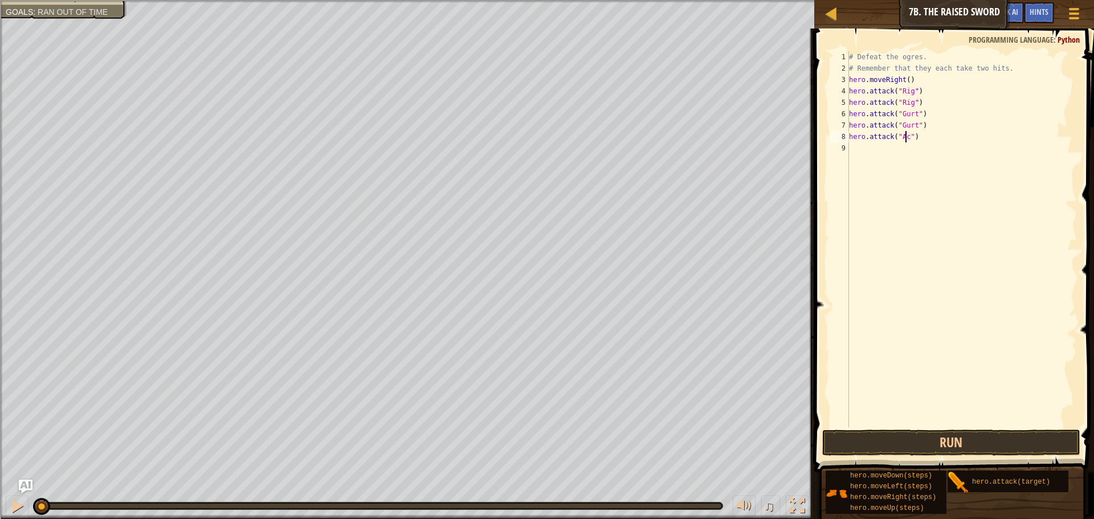
type textarea "hero.attack("Ack")"
click at [761, 140] on div "Map Introduction to Computer Science 7b. The Raised Sword Game Menu Done Hints …" at bounding box center [547, 259] width 1094 height 519
click at [890, 147] on div "# Defeat the ogres. # Remember that they each take two hits. hero . moveRight (…" at bounding box center [962, 250] width 230 height 399
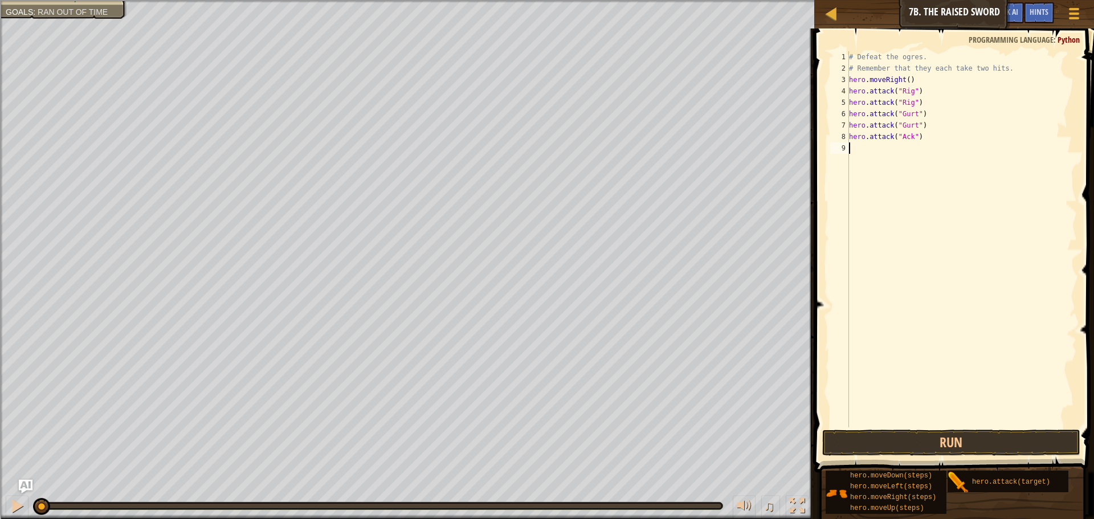
paste textarea "hero.attack("Ack")"
type textarea "hero.attack("Ack")"
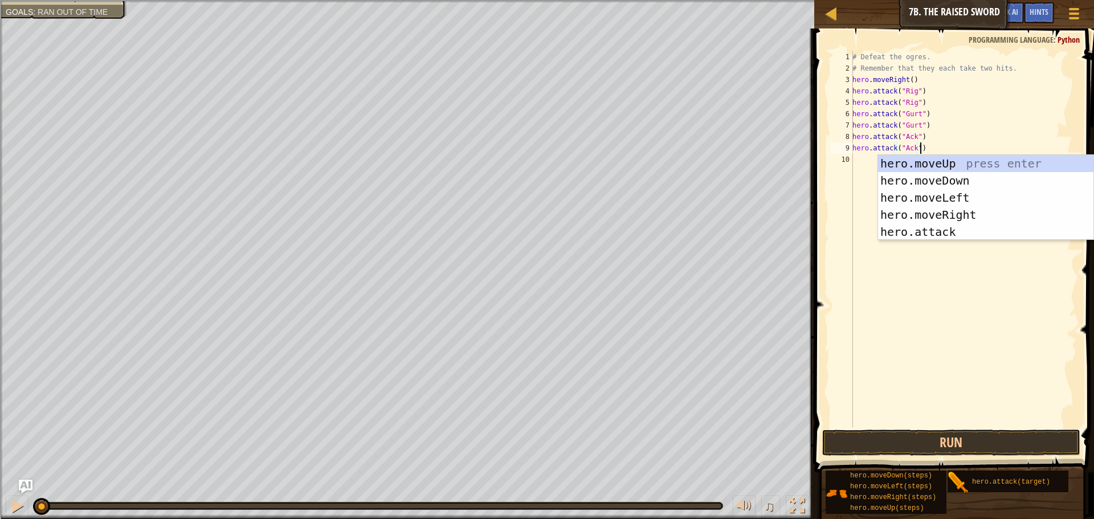
click at [875, 267] on div "# Defeat the ogres. # Remember that they each take two hits. hero . moveRight (…" at bounding box center [963, 250] width 227 height 399
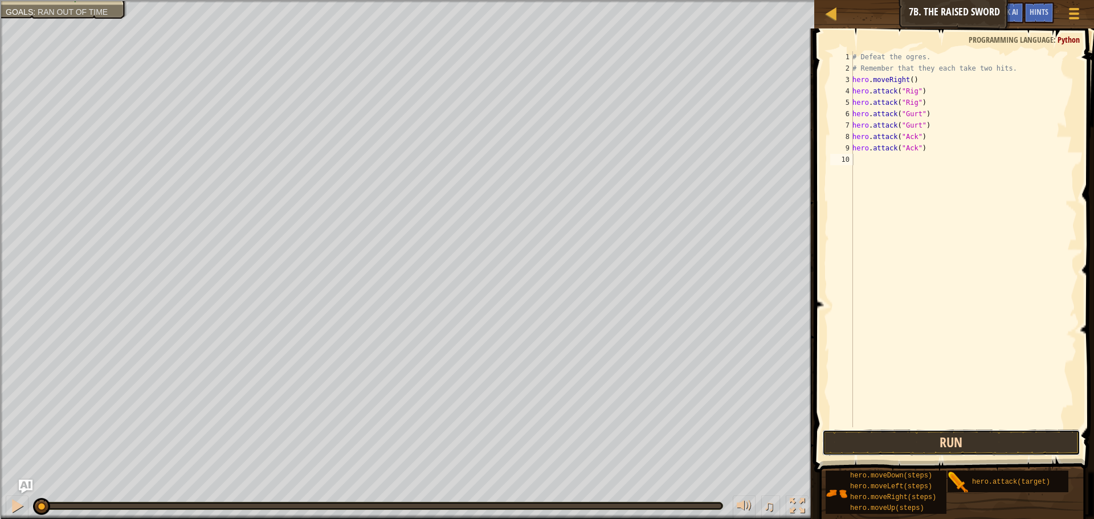
click at [880, 441] on button "Run" at bounding box center [951, 443] width 258 height 26
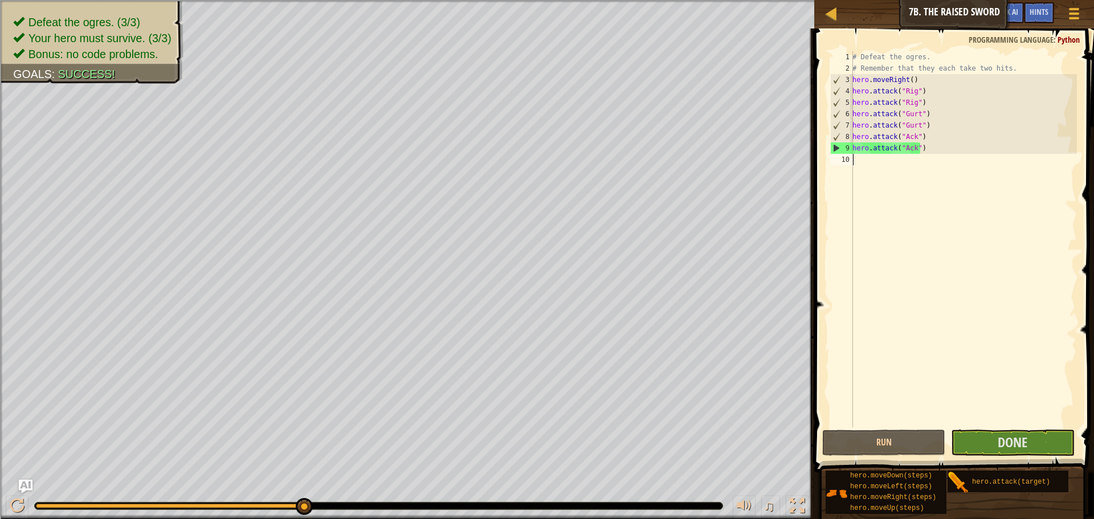
click at [870, 155] on div "# Defeat the ogres. # Remember that they each take two hits. hero . moveRight (…" at bounding box center [963, 250] width 227 height 399
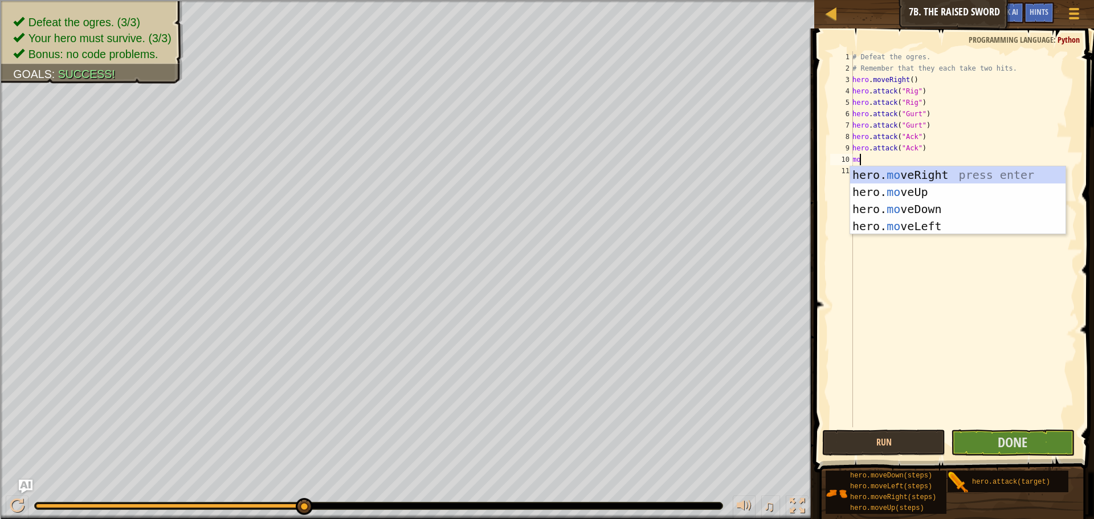
type textarea "mov"
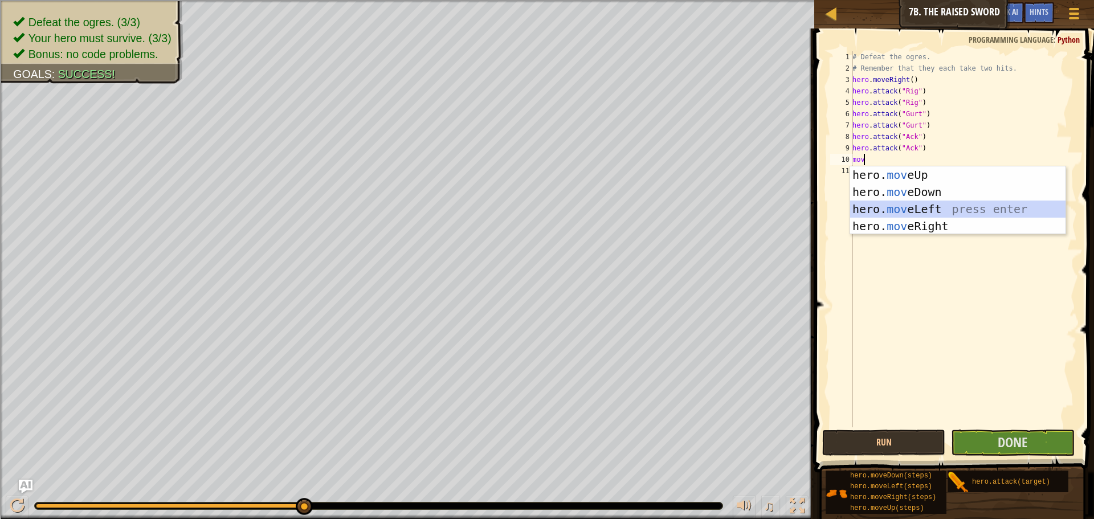
drag, startPoint x: 884, startPoint y: 207, endPoint x: 916, endPoint y: 280, distance: 80.3
click at [916, 88] on body "Map Introduction to Computer Science 7b. The Raised Sword Game Menu Done Hints …" at bounding box center [547, 44] width 1094 height 88
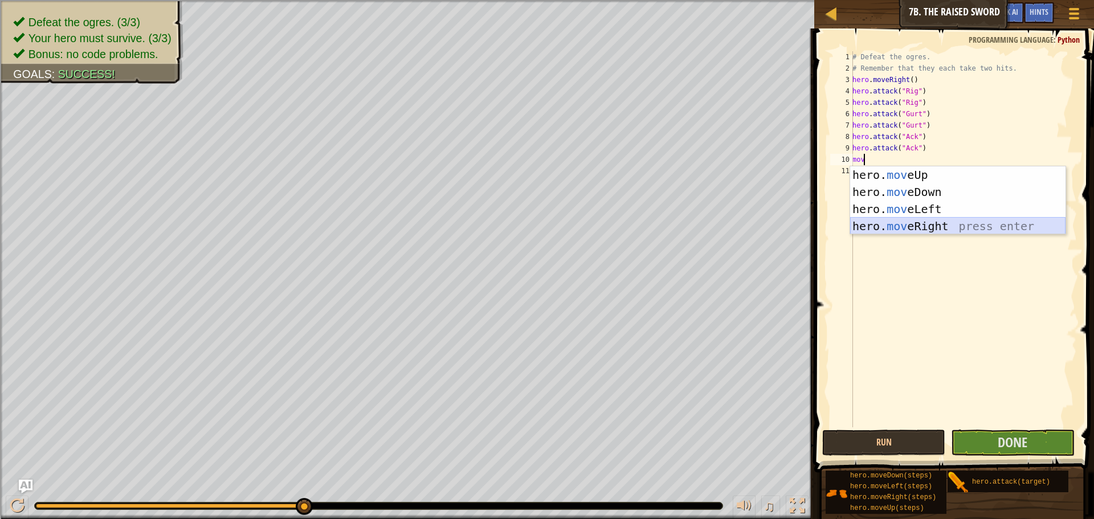
click at [903, 226] on div "hero. mov eUp press enter hero. mov eDown press enter hero. mov eLeft press ent…" at bounding box center [957, 217] width 215 height 103
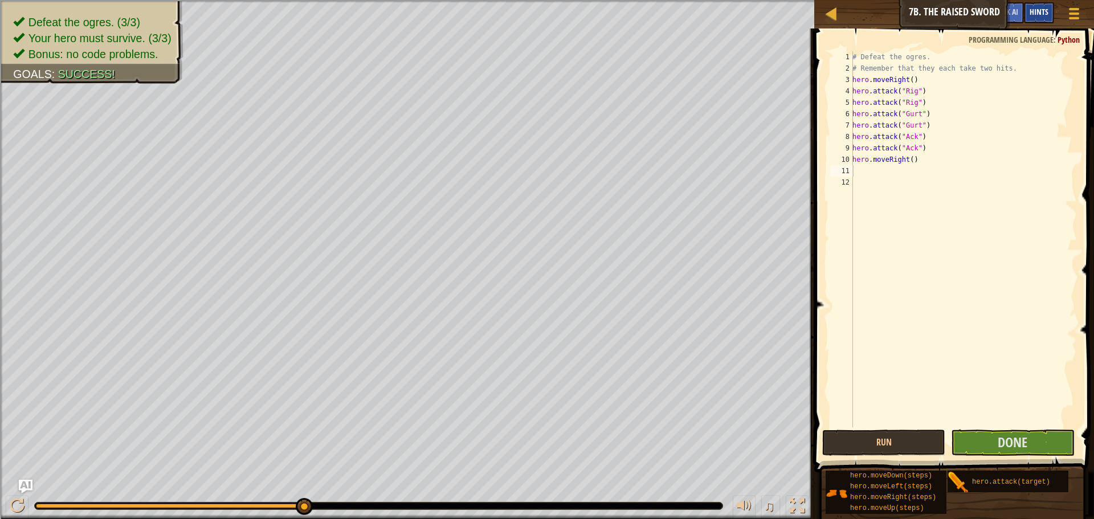
click at [1027, 7] on div "Hints" at bounding box center [1039, 12] width 30 height 21
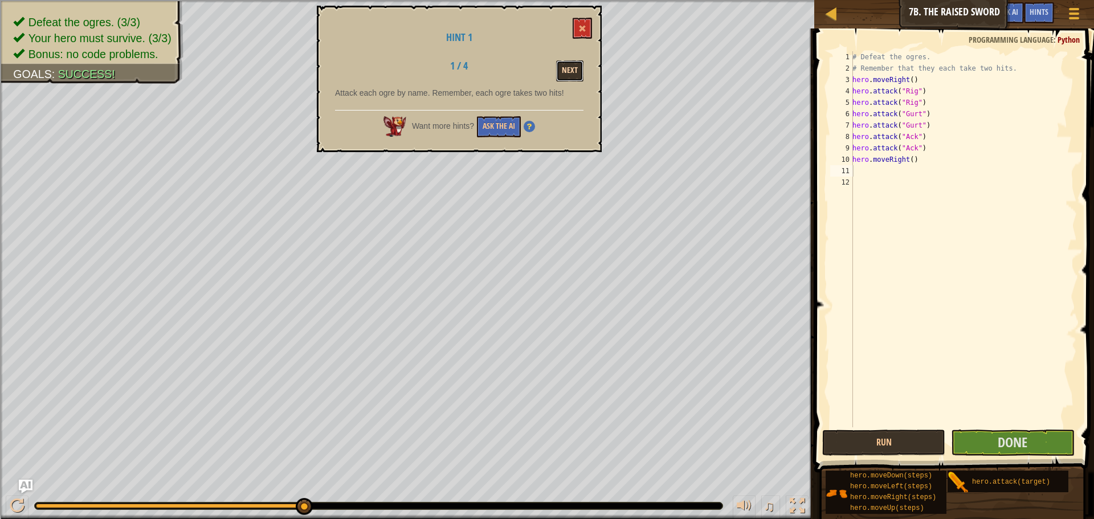
click at [573, 71] on button "Next" at bounding box center [569, 70] width 27 height 21
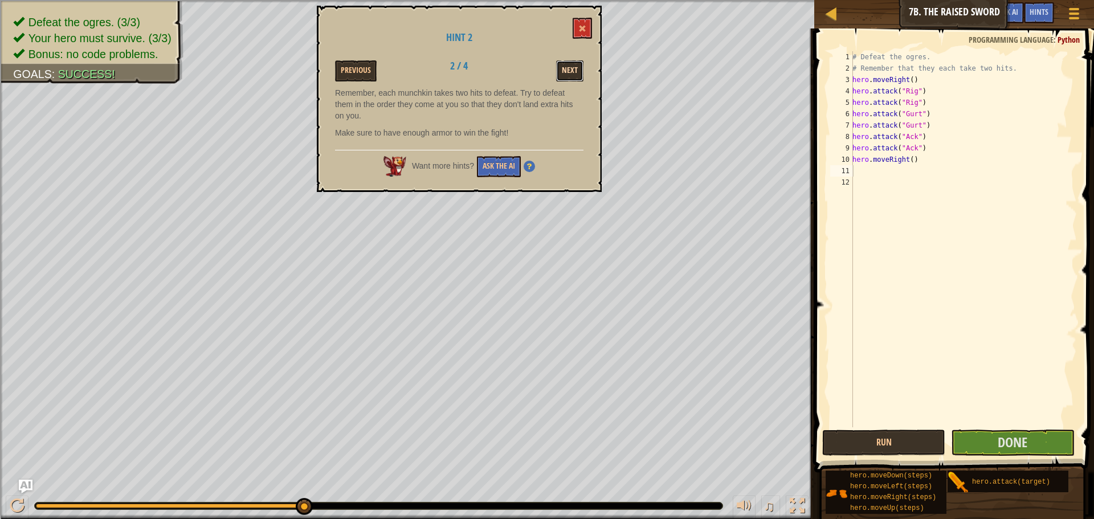
click at [572, 75] on button "Next" at bounding box center [569, 70] width 27 height 21
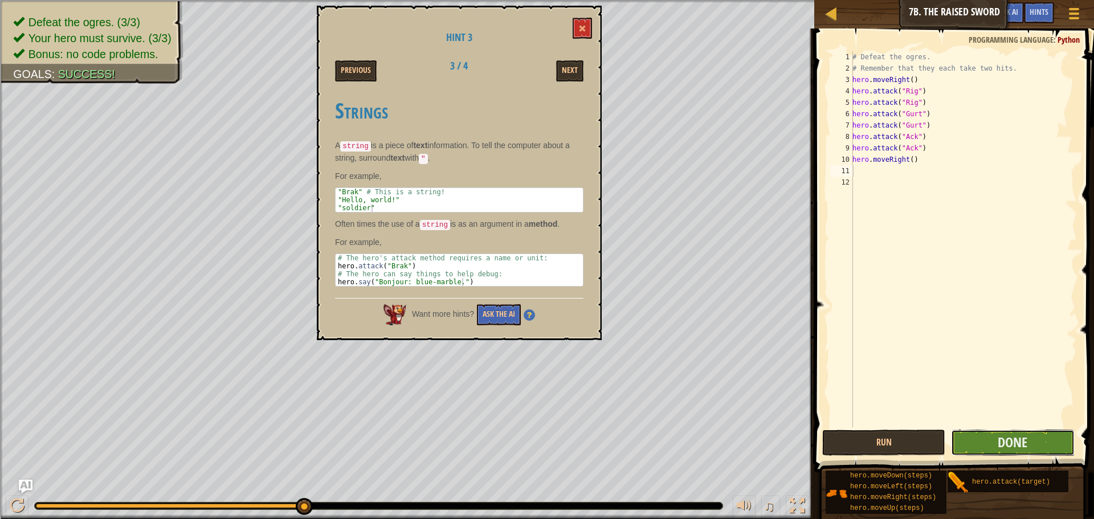
click at [982, 438] on button "Done" at bounding box center [1012, 443] width 123 height 26
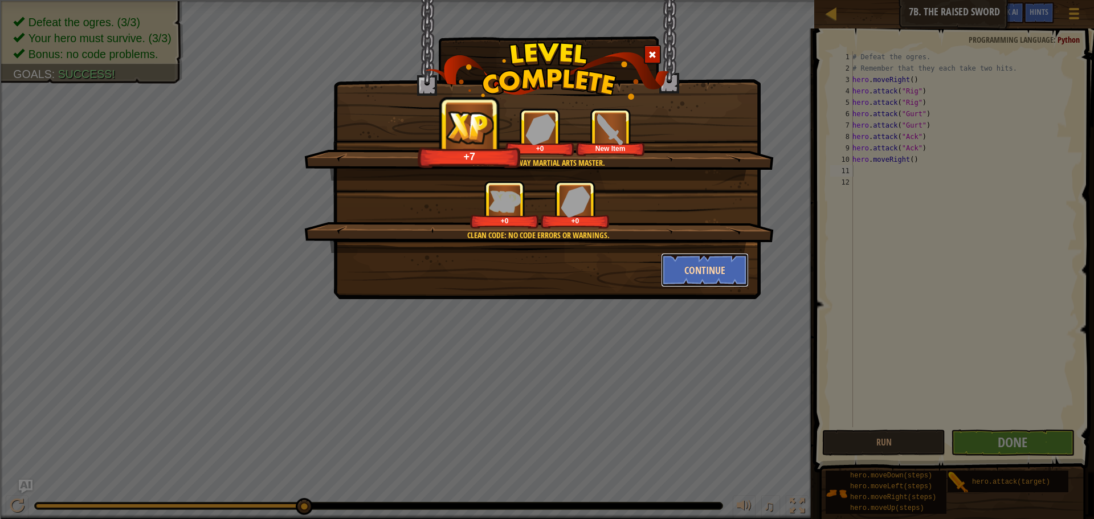
click at [700, 279] on button "Continue" at bounding box center [705, 270] width 88 height 34
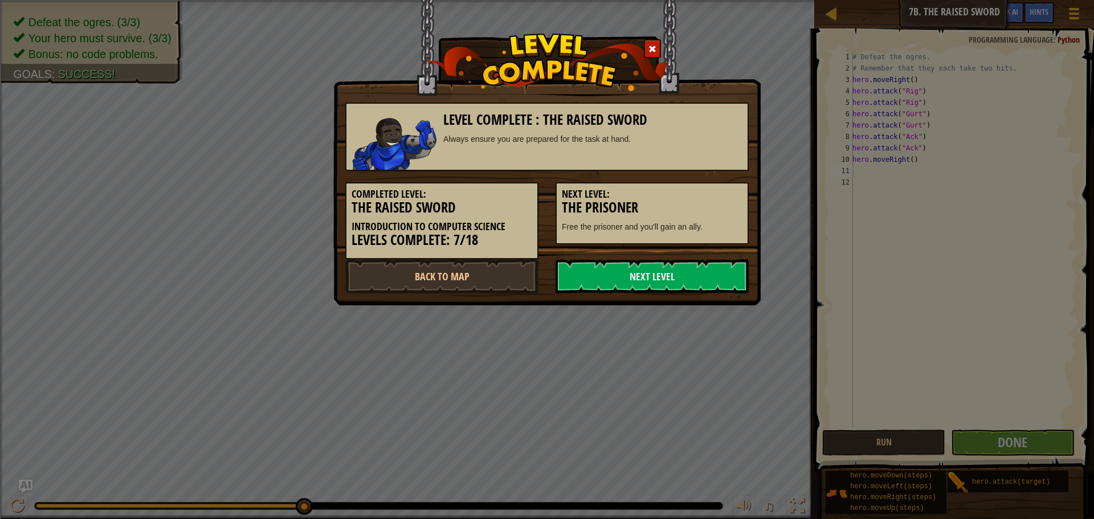
click at [702, 279] on link "Next Level" at bounding box center [651, 276] width 193 height 34
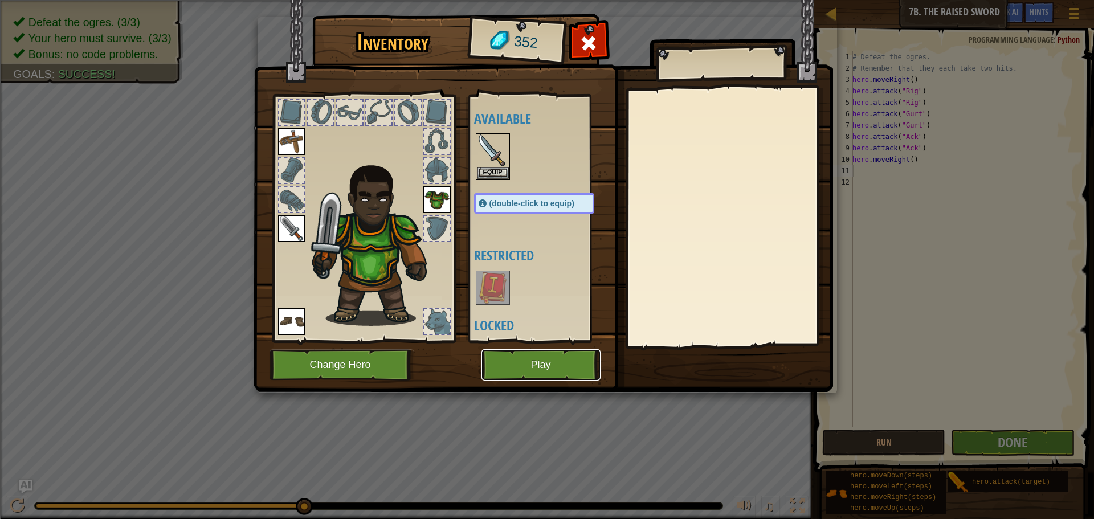
click at [488, 360] on button "Play" at bounding box center [540, 364] width 119 height 31
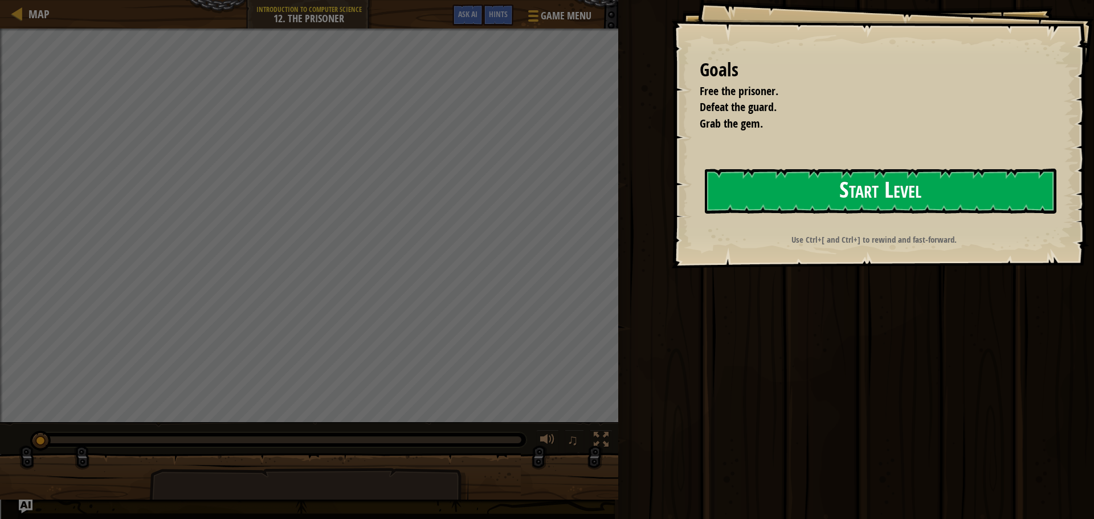
click at [759, 189] on button "Start Level" at bounding box center [880, 191] width 351 height 45
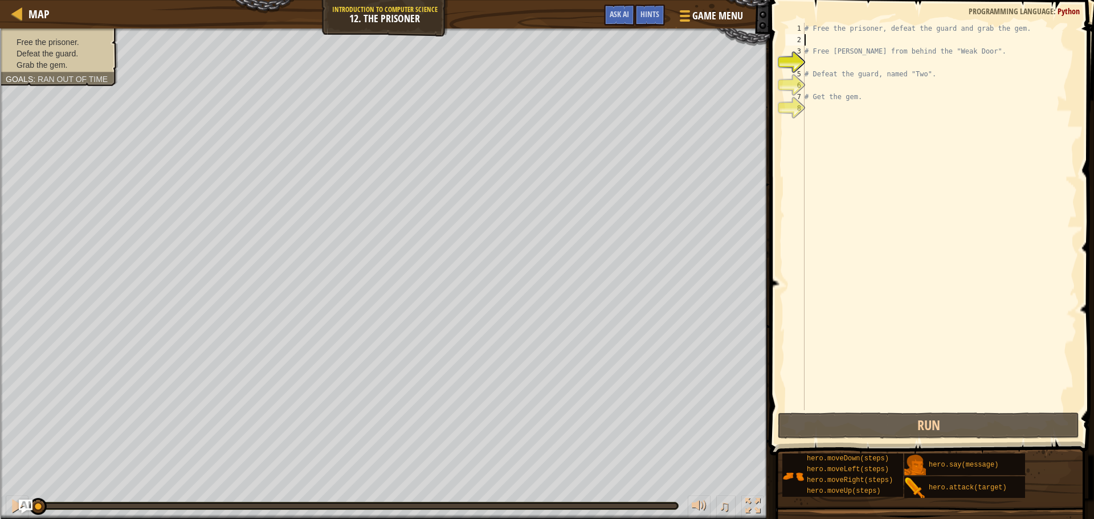
click at [812, 44] on div "# Free the prisoner, defeat the guard and grab the gem. # Free [PERSON_NAME] fr…" at bounding box center [939, 228] width 275 height 410
click at [828, 56] on div "# Free the prisoner, defeat the guard and grab the gem. # Free [PERSON_NAME] fr…" at bounding box center [939, 228] width 275 height 410
type textarea "# Free [PERSON_NAME] from behind the "Weak Door"."
click at [814, 64] on div "# Free the prisoner, defeat the guard and grab the gem. # Free [PERSON_NAME] fr…" at bounding box center [939, 228] width 275 height 410
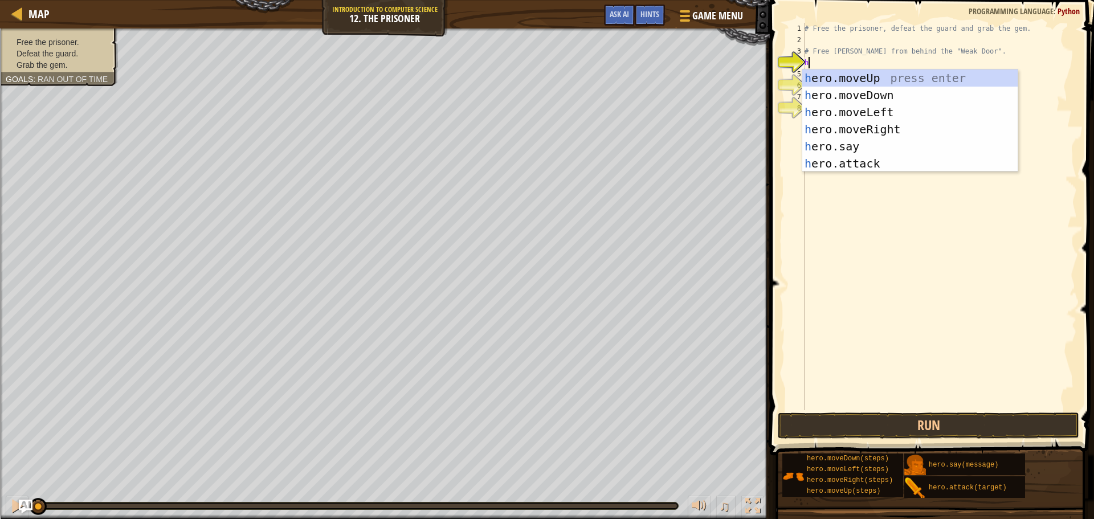
scroll to position [5, 0]
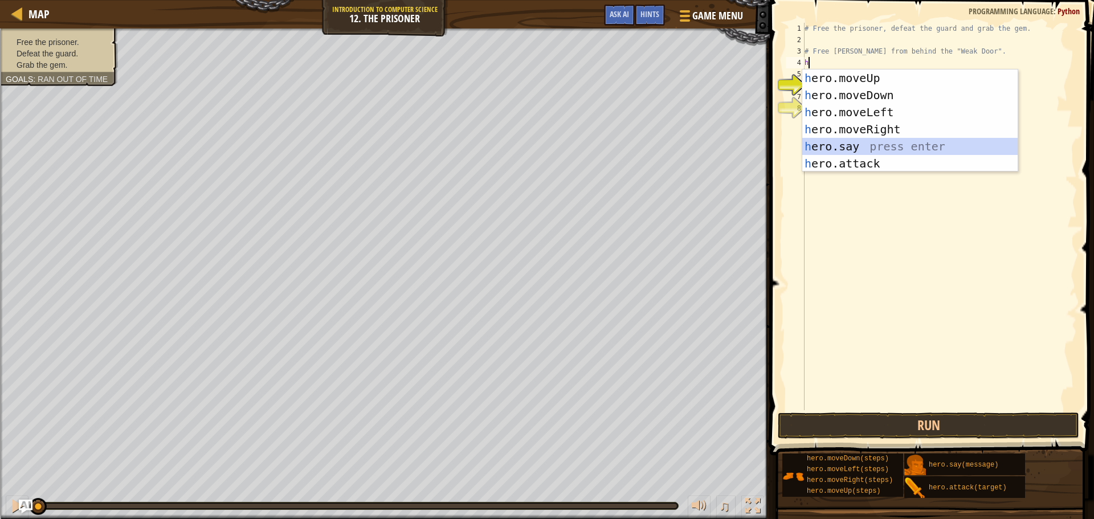
click at [839, 150] on div "h ero.moveUp press enter h ero.moveDown press enter h ero.moveLeft press enter …" at bounding box center [909, 137] width 215 height 137
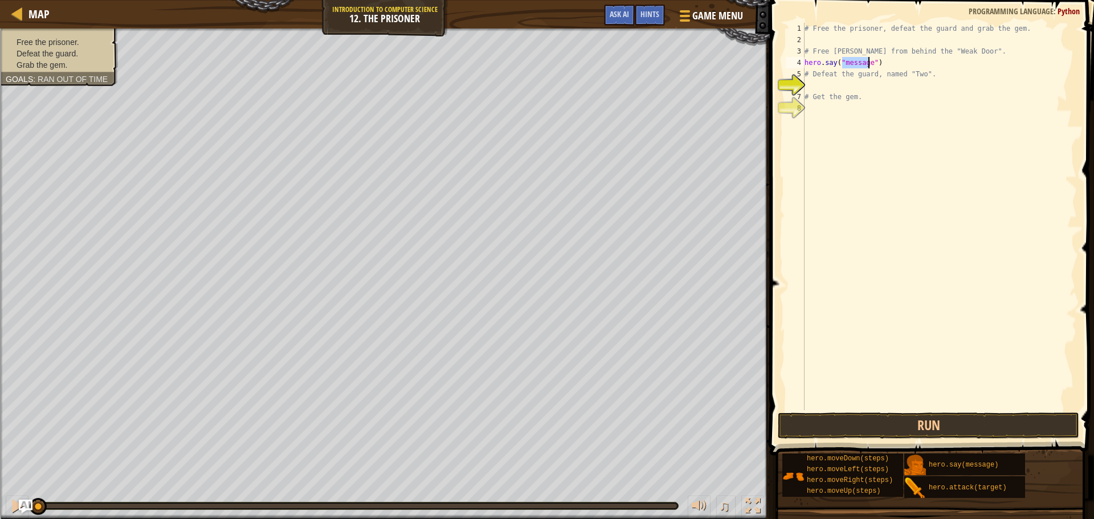
type textarea "hero.say("message")"
click at [836, 42] on div "# Free the prisoner, defeat the guard and grab the gem. # Free [PERSON_NAME] fr…" at bounding box center [939, 228] width 275 height 410
type textarea "m"
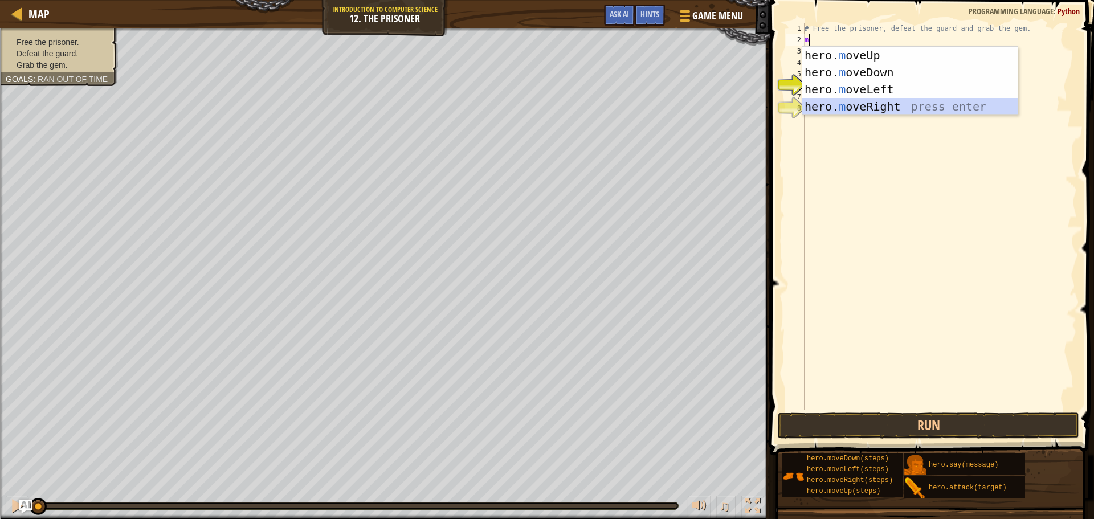
click at [836, 103] on div "hero. m oveUp press enter hero. m oveDown press enter hero. m oveLeft press ent…" at bounding box center [909, 98] width 215 height 103
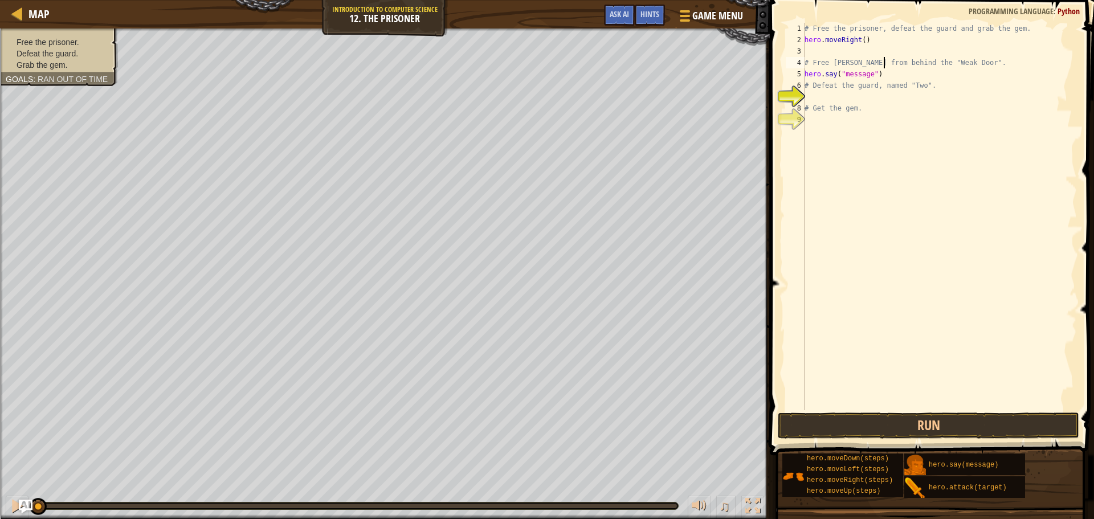
click at [884, 66] on div "# Free the prisoner, defeat the guard and grab the gem. hero . moveRight ( ) # …" at bounding box center [939, 228] width 275 height 410
drag, startPoint x: 884, startPoint y: 73, endPoint x: 765, endPoint y: 70, distance: 119.1
click at [766, 70] on div "Hints Videos # Free [PERSON_NAME] from behind the "Weak Door". 1 2 3 4 5 6 7 8 …" at bounding box center [930, 259] width 328 height 519
type textarea "hero.say("message")"
click at [831, 72] on div "# Free the prisoner, defeat the guard and grab the gem. hero . moveRight ( ) # …" at bounding box center [939, 228] width 275 height 410
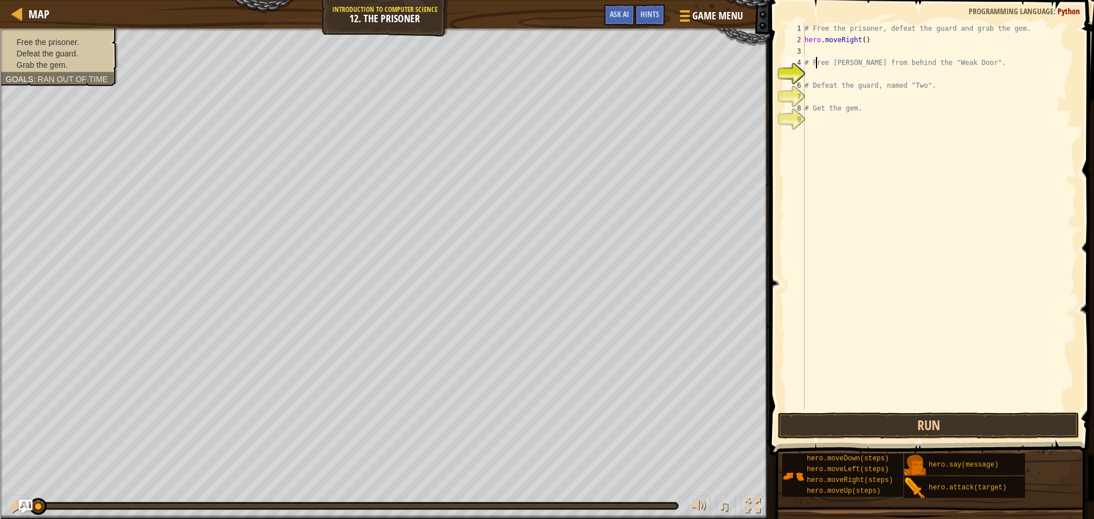
click at [814, 68] on div "# Free the prisoner, defeat the guard and grab the gem. hero . moveRight ( ) # …" at bounding box center [939, 228] width 275 height 410
type textarea "# Free [PERSON_NAME] from behind the "Weak Door"."
click at [817, 76] on div "# Free the prisoner, defeat the guard and grab the gem. hero . moveRight ( ) # …" at bounding box center [939, 228] width 275 height 410
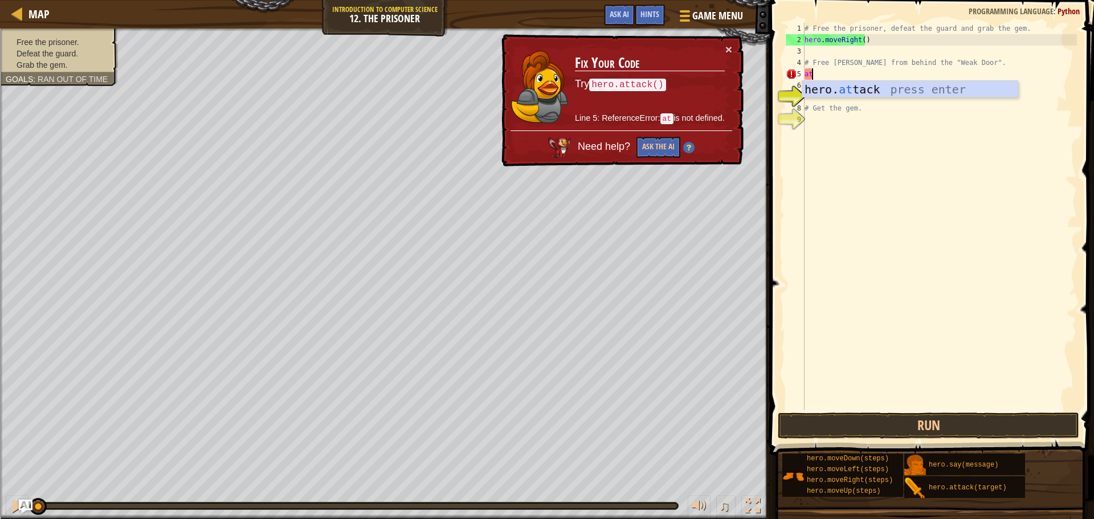
type textarea "a"
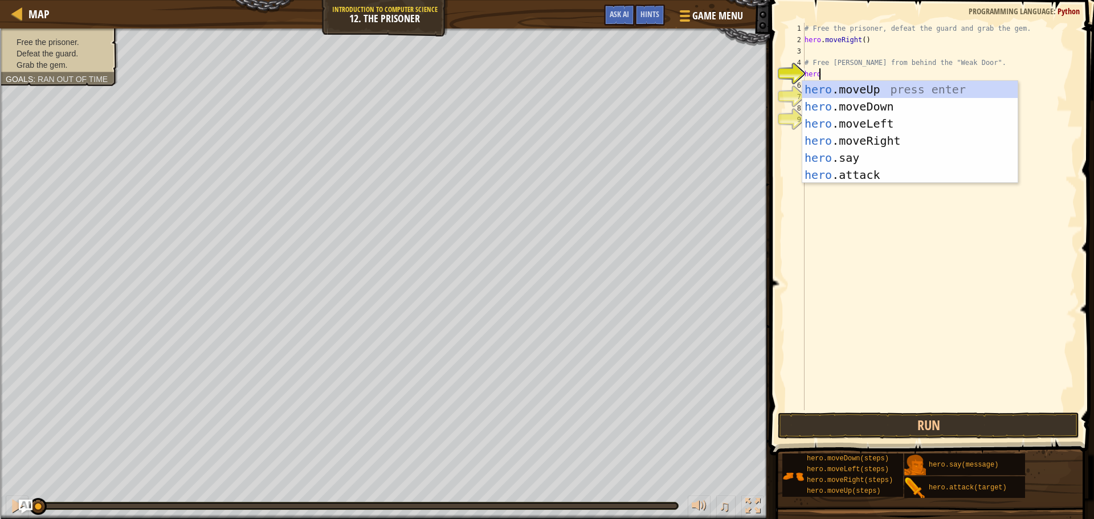
scroll to position [5, 1]
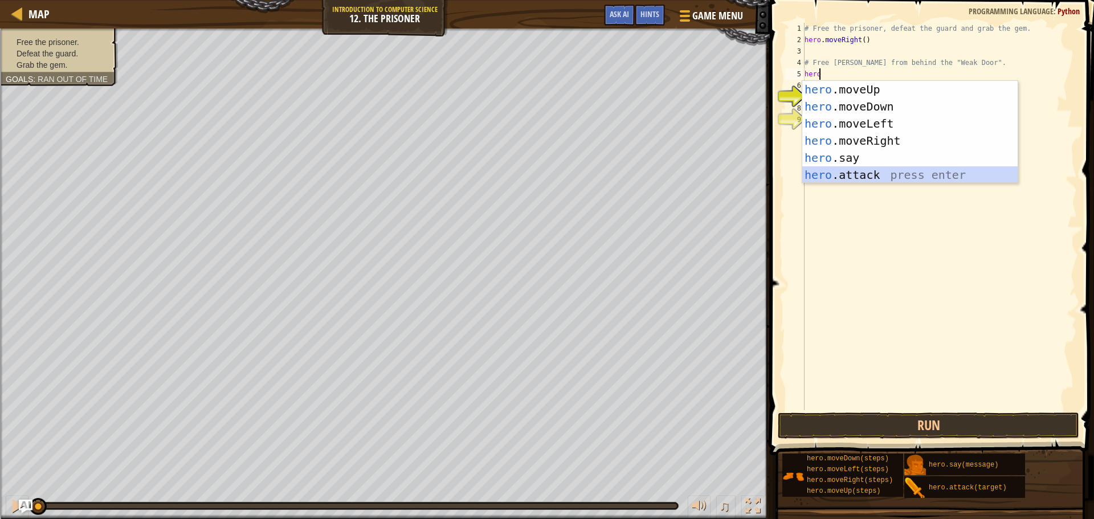
click at [827, 170] on div "hero .moveUp press enter hero .moveDown press enter hero .moveLeft press enter …" at bounding box center [909, 149] width 215 height 137
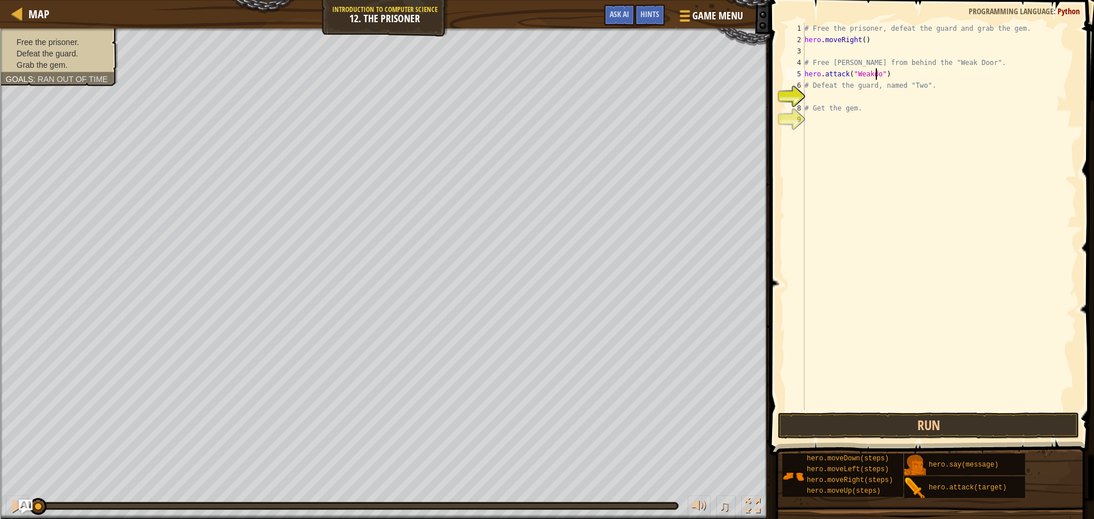
scroll to position [5, 6]
click at [904, 72] on div "# Free the prisoner, defeat the guard and grab the gem. hero . moveRight ( ) # …" at bounding box center [939, 228] width 275 height 410
drag, startPoint x: 910, startPoint y: 76, endPoint x: 893, endPoint y: 76, distance: 17.1
click at [893, 76] on div "# Free the prisoner, defeat the guard and grab the gem. hero . moveRight ( ) # …" at bounding box center [939, 228] width 275 height 410
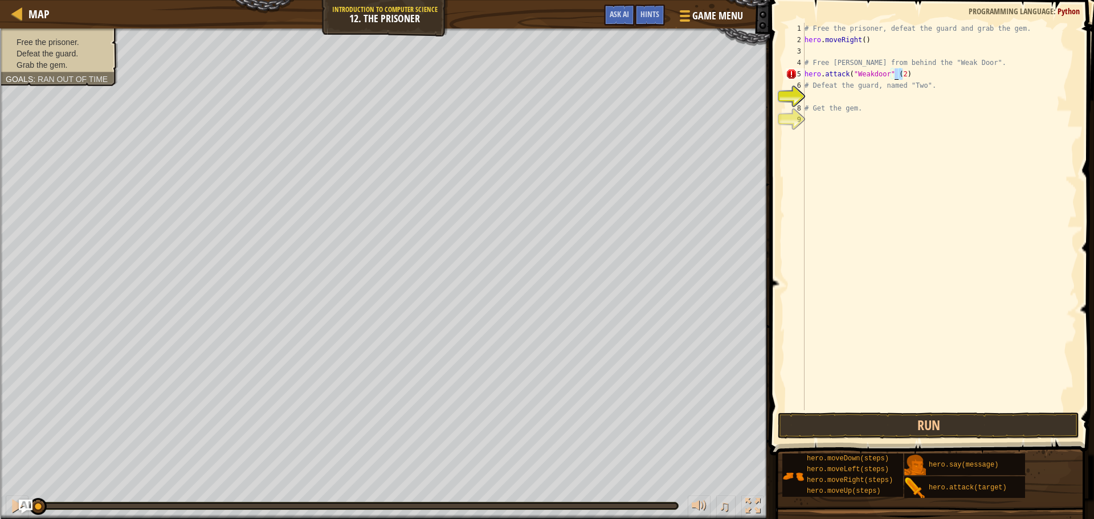
scroll to position [5, 7]
click at [890, 71] on div "# Free the prisoner, defeat the guard and grab the gem. hero . moveRight ( ) # …" at bounding box center [939, 228] width 275 height 410
click at [890, 73] on div "# Free the prisoner, defeat the guard and grab the gem. hero . moveRight ( ) # …" at bounding box center [939, 228] width 275 height 410
drag, startPoint x: 910, startPoint y: 77, endPoint x: 794, endPoint y: 73, distance: 116.3
click at [794, 73] on div "hero.attack("Weakdoor" ) 1 2 3 4 5 6 7 8 9 # Free the prisoner, defeat the guar…" at bounding box center [929, 216] width 293 height 387
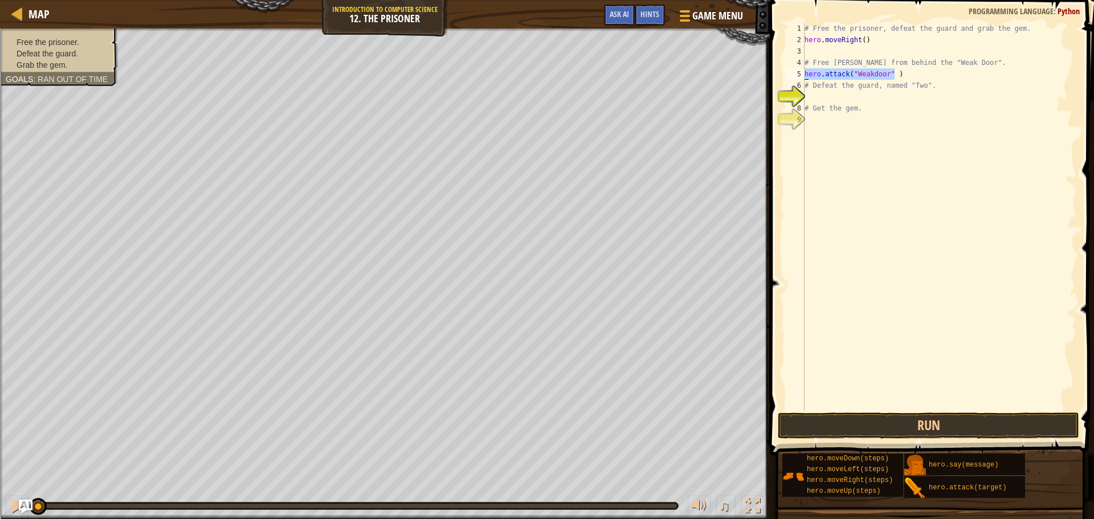
type textarea "hero.attack("Weakdoor" )"
paste textarea "hero.attack("Weakdoor" )"
type textarea "hero.attack("Weakdoor" )"
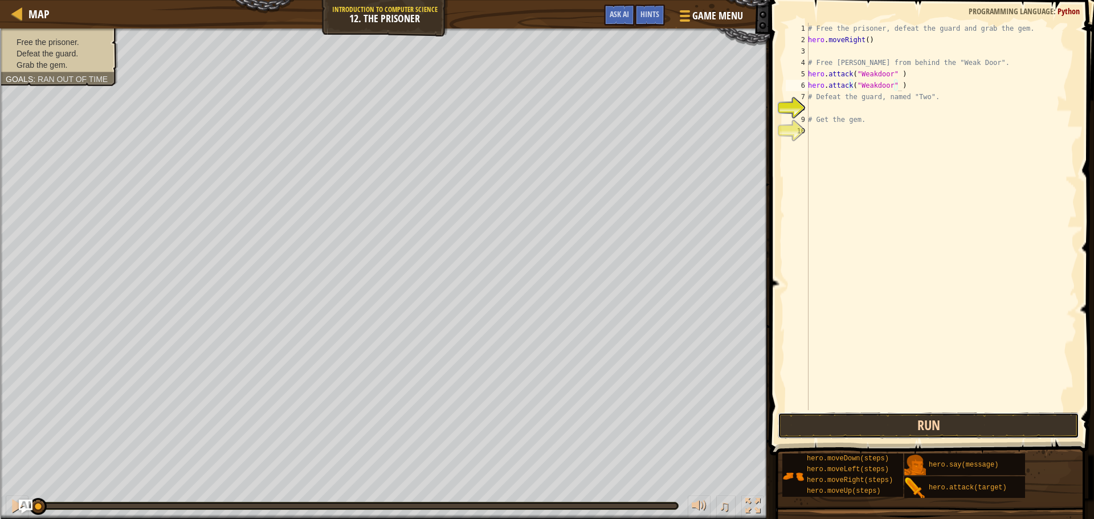
click at [881, 424] on button "Run" at bounding box center [928, 425] width 301 height 26
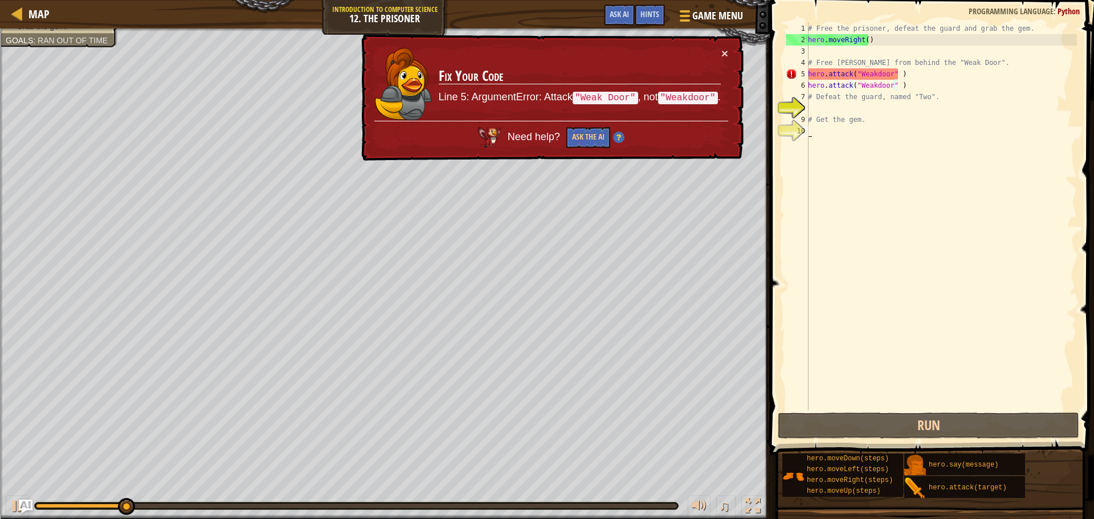
click at [872, 170] on div "# Free the prisoner, defeat the guard and grab the gem. hero . moveRight ( ) # …" at bounding box center [941, 228] width 271 height 410
click at [876, 75] on div "# Free the prisoner, defeat the guard and grab the gem. hero . moveRight ( ) # …" at bounding box center [941, 228] width 271 height 410
click at [877, 75] on div "# Free the prisoner, defeat the guard and grab the gem. hero . moveRight ( ) # …" at bounding box center [941, 228] width 271 height 410
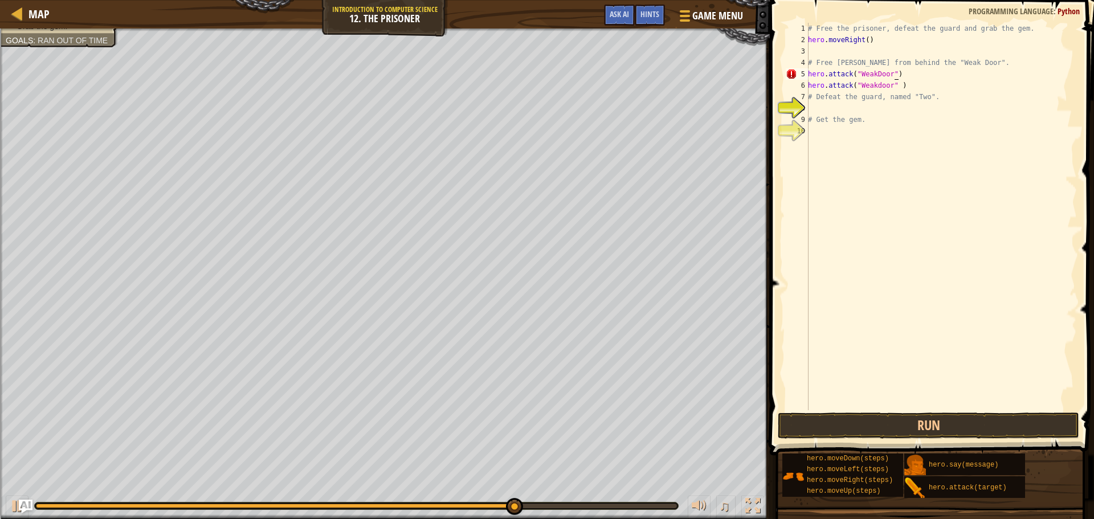
scroll to position [5, 7]
click at [851, 421] on button "Run" at bounding box center [928, 425] width 301 height 26
type textarea "hero.attack("WeakDoor")"
